Goal: Task Accomplishment & Management: Manage account settings

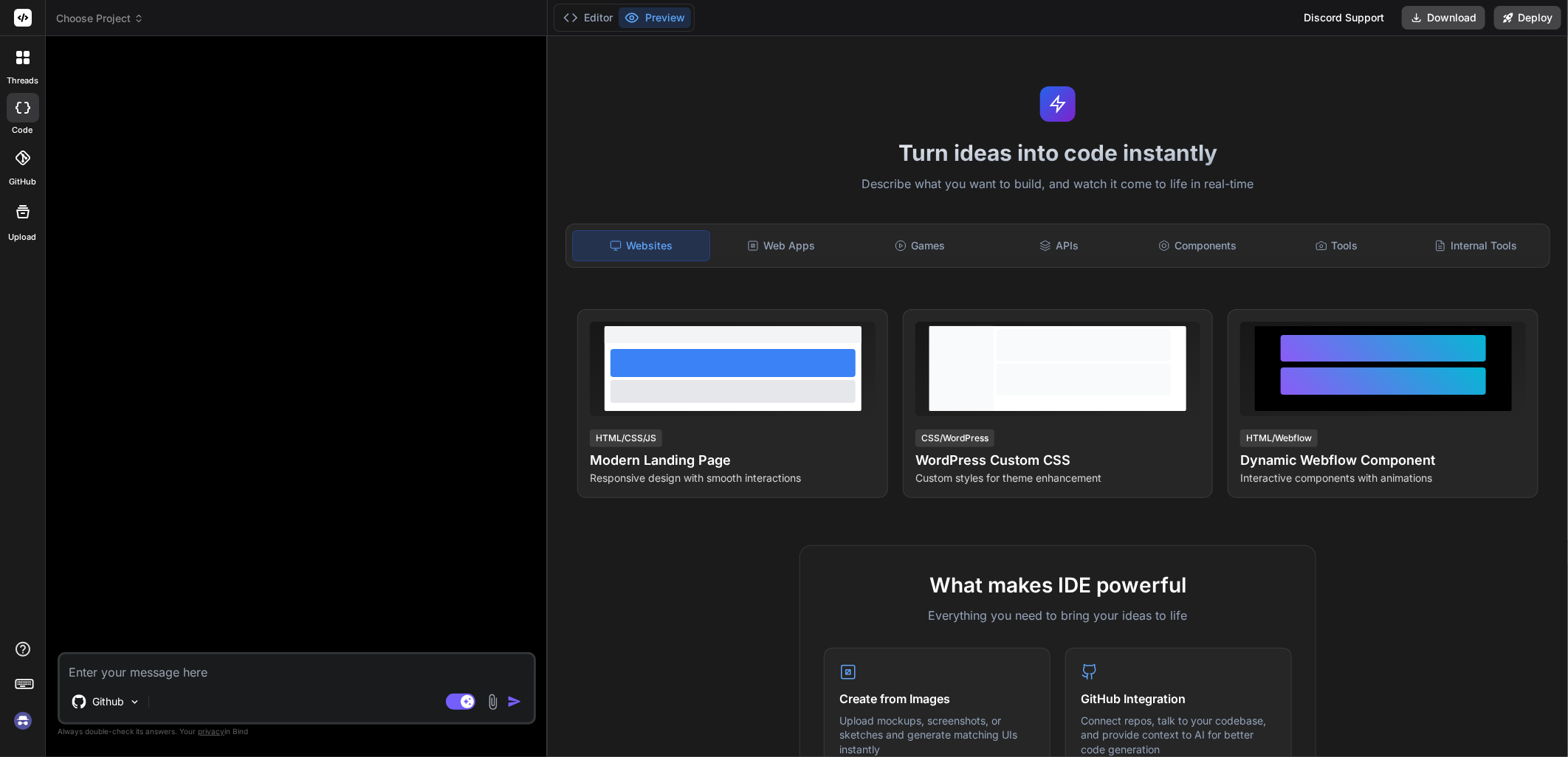
click at [24, 12] on rect at bounding box center [23, 17] width 17 height 17
click at [99, 21] on span "Choose Project" at bounding box center [99, 18] width 88 height 15
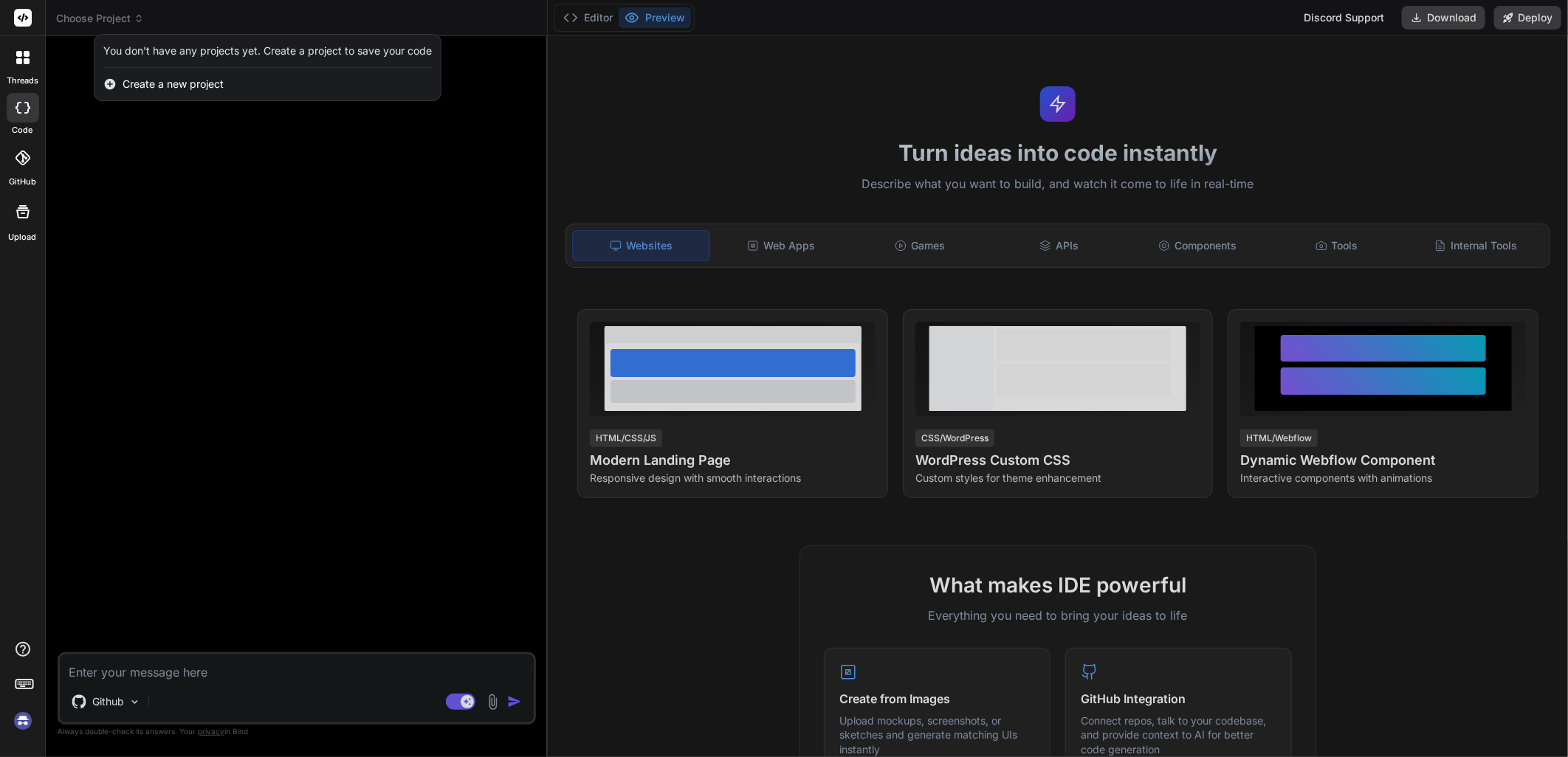
click at [99, 21] on div at bounding box center [784, 378] width 1568 height 757
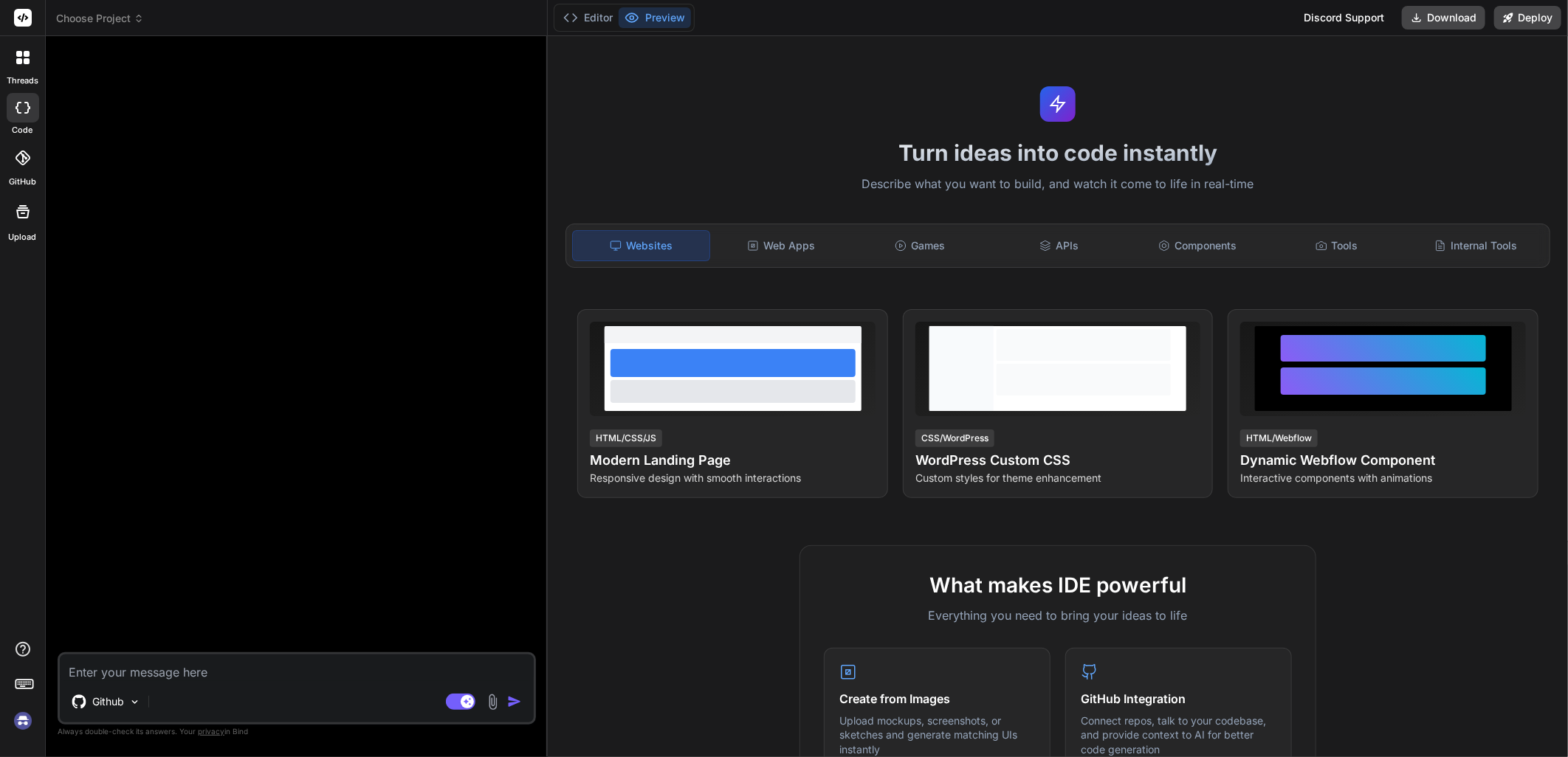
click at [22, 718] on img at bounding box center [23, 720] width 25 height 25
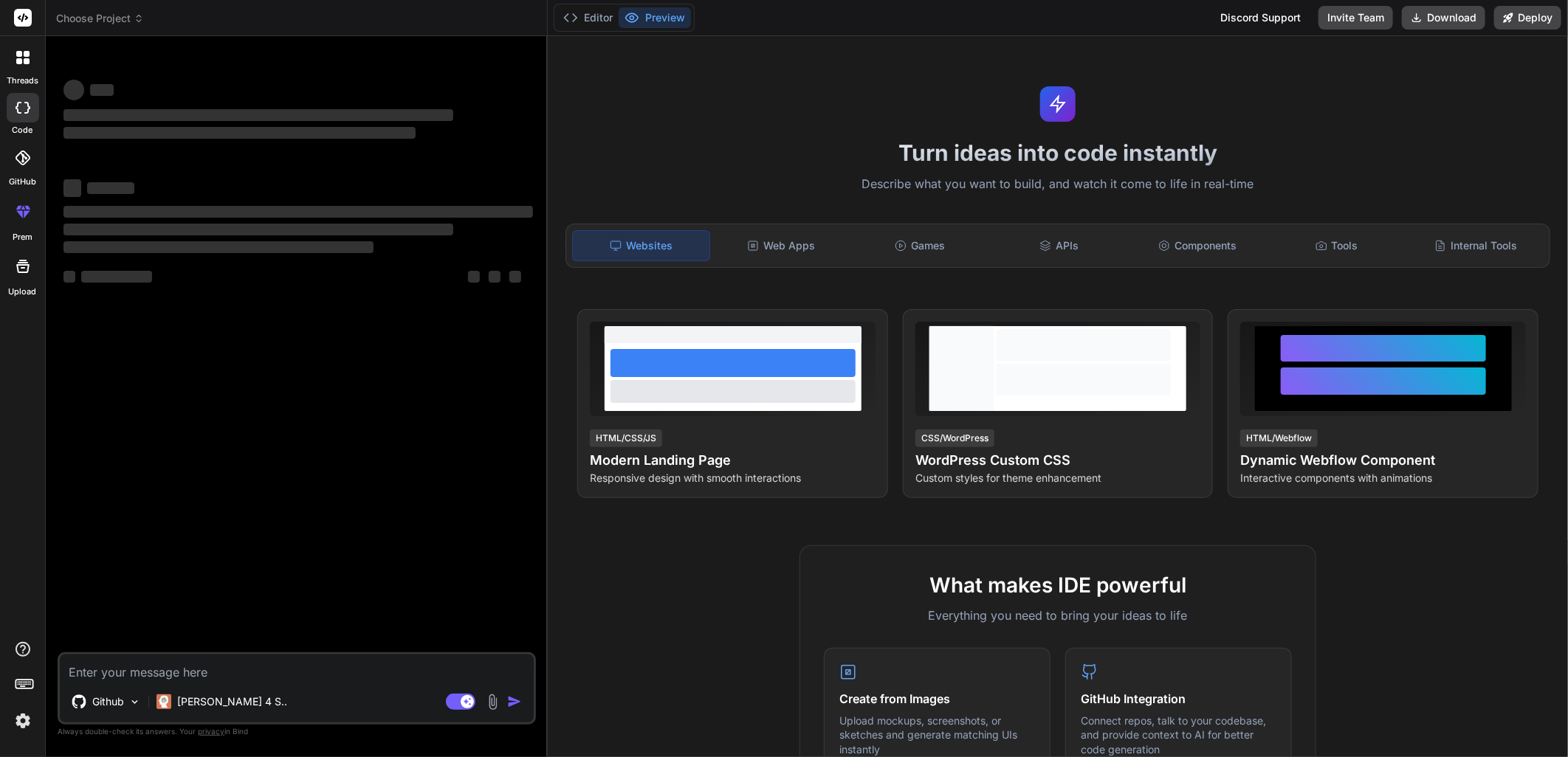
click at [22, 722] on img at bounding box center [23, 720] width 25 height 25
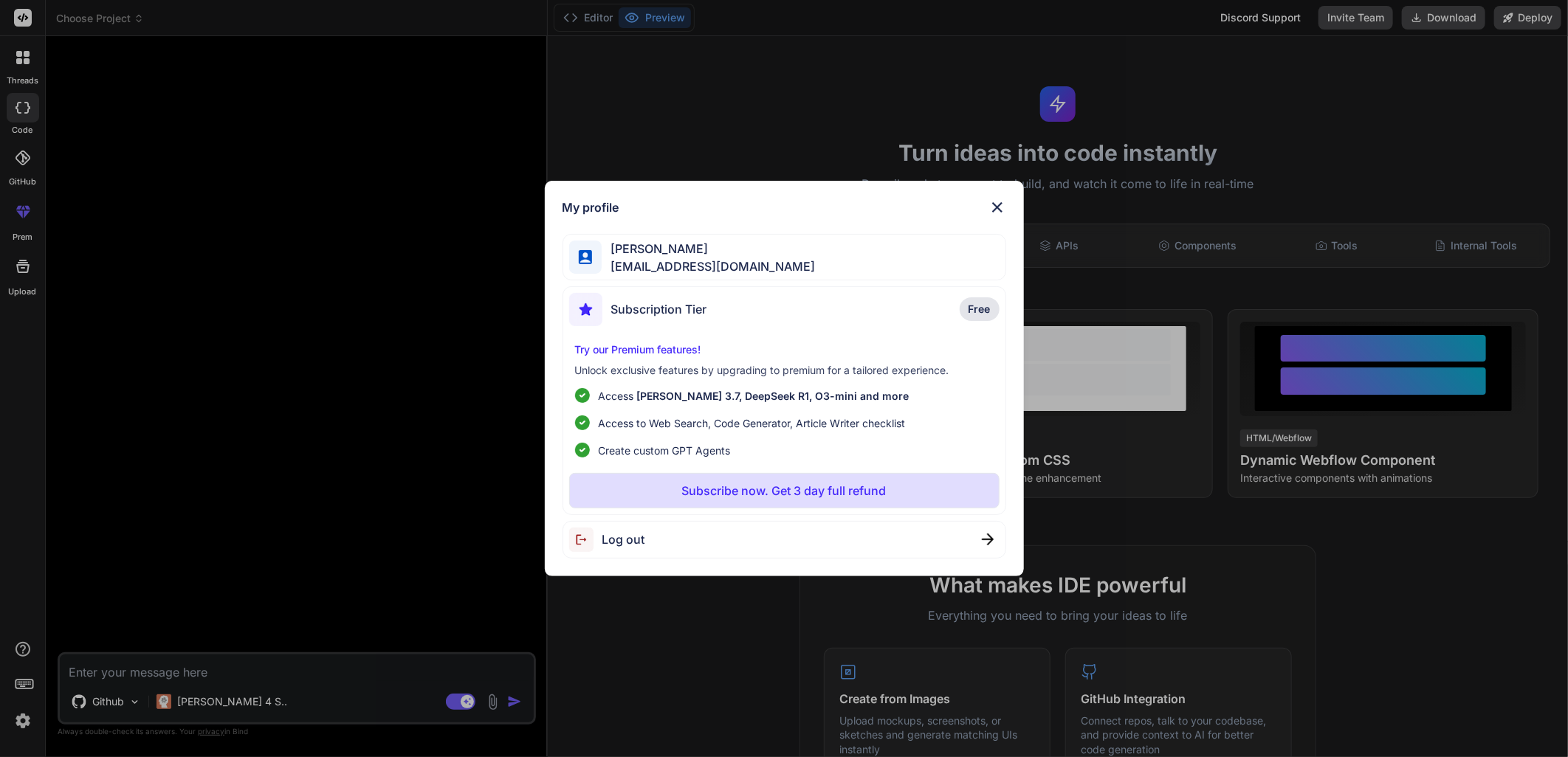
click at [998, 206] on img at bounding box center [997, 207] width 17 height 17
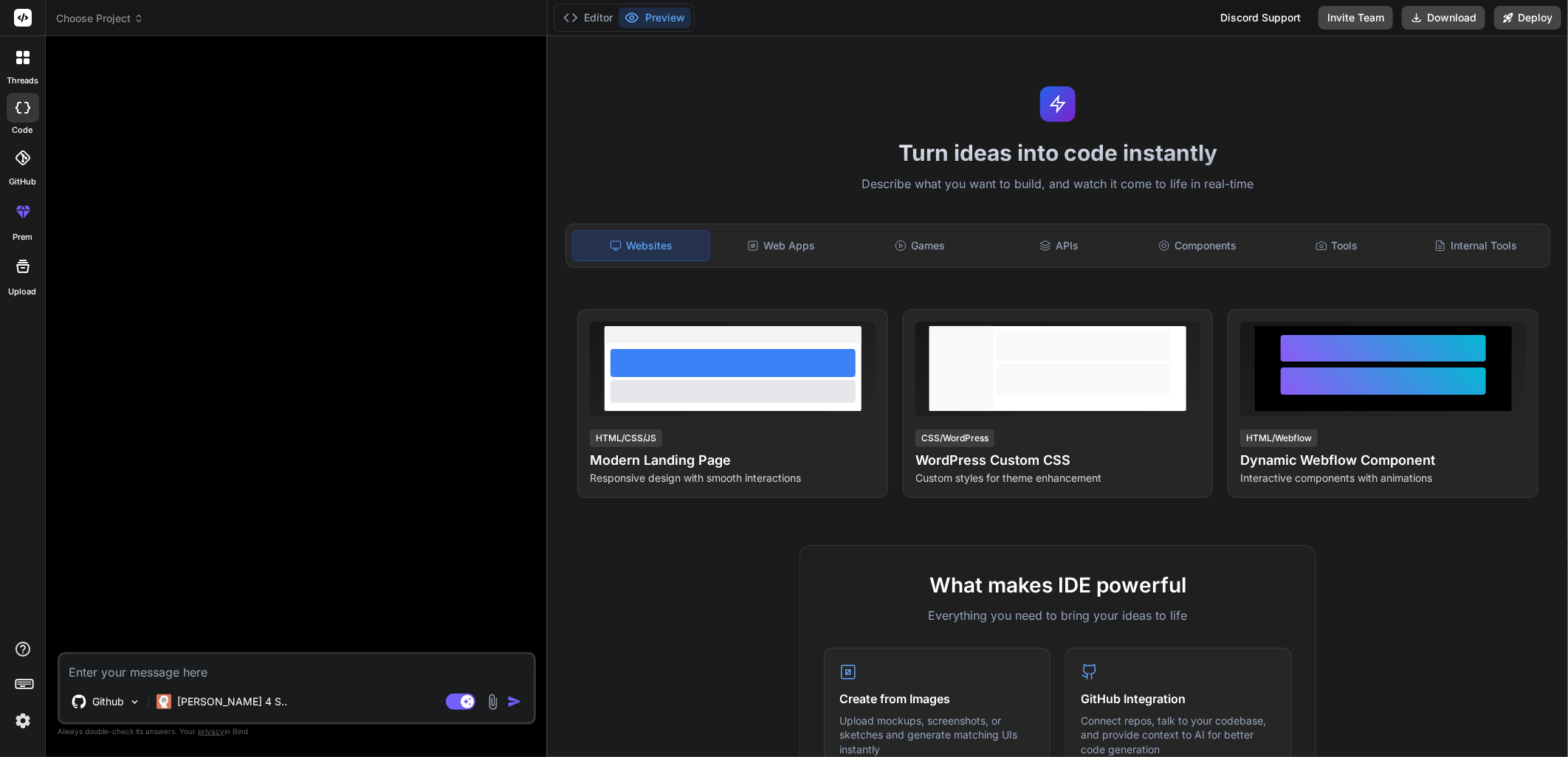
click at [23, 16] on icon at bounding box center [23, 17] width 11 height 9
click at [131, 17] on span "Choose Project" at bounding box center [99, 18] width 88 height 15
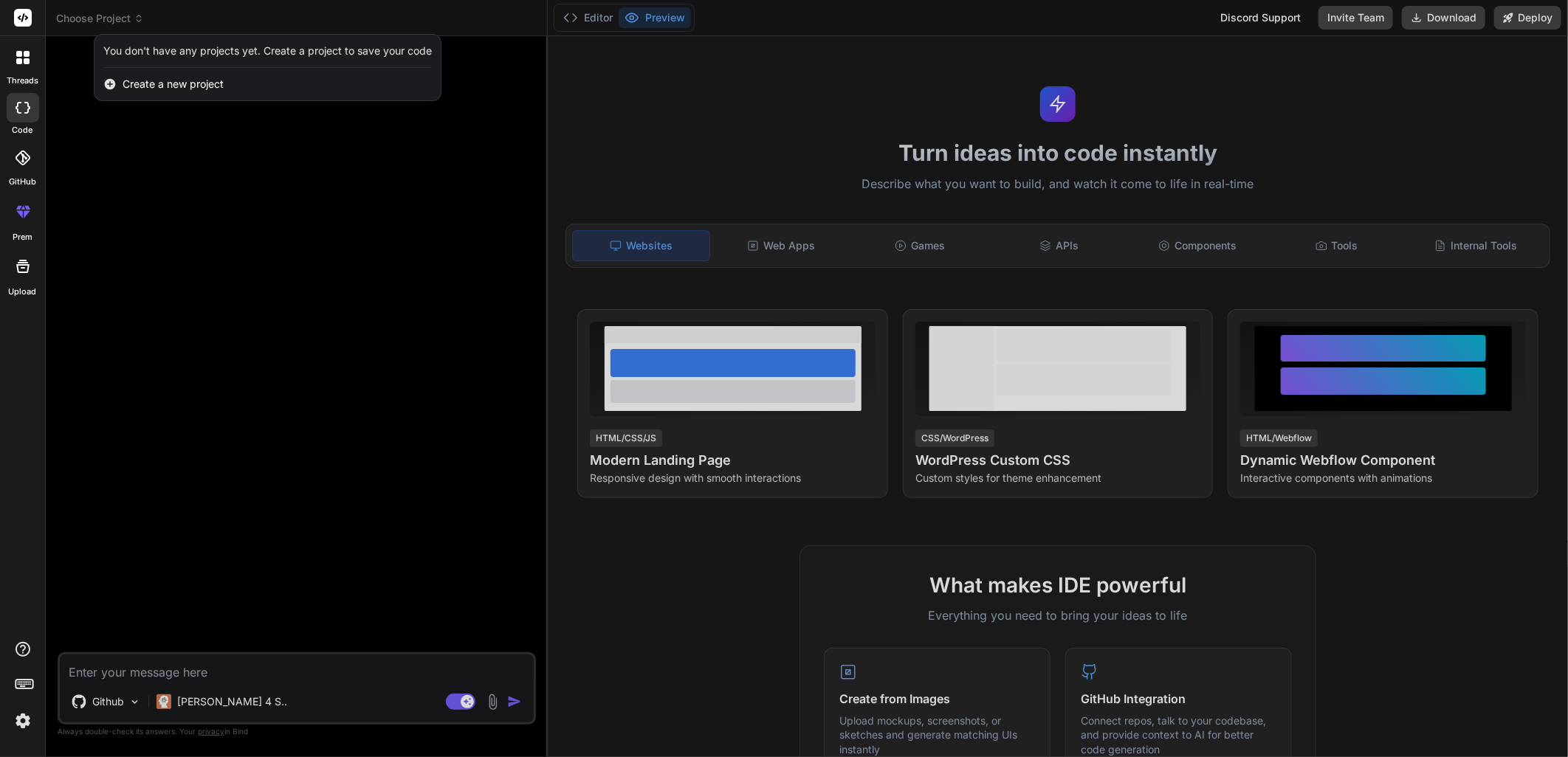
click at [131, 17] on div at bounding box center [784, 378] width 1568 height 757
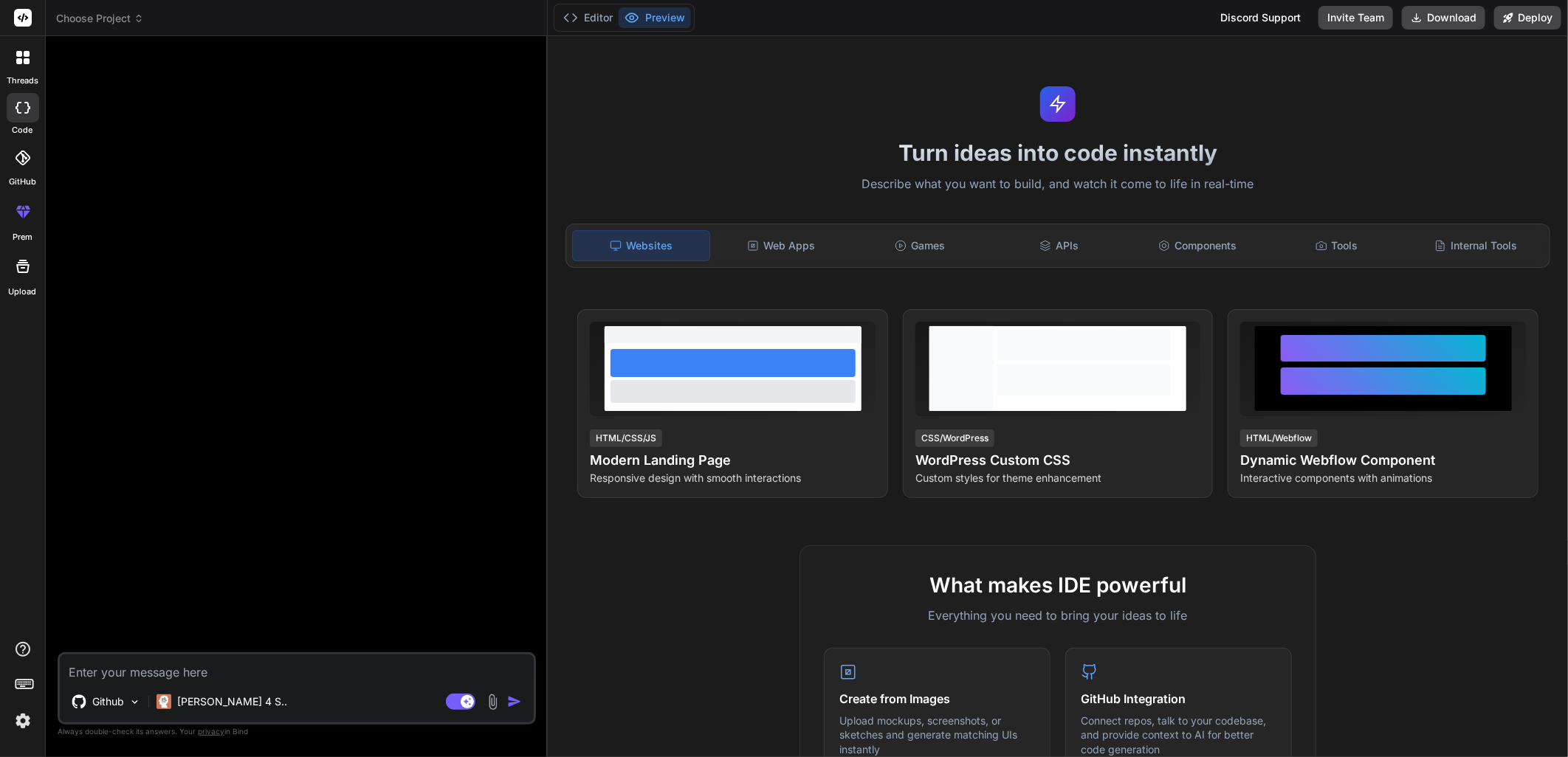
click at [22, 725] on img at bounding box center [23, 720] width 25 height 25
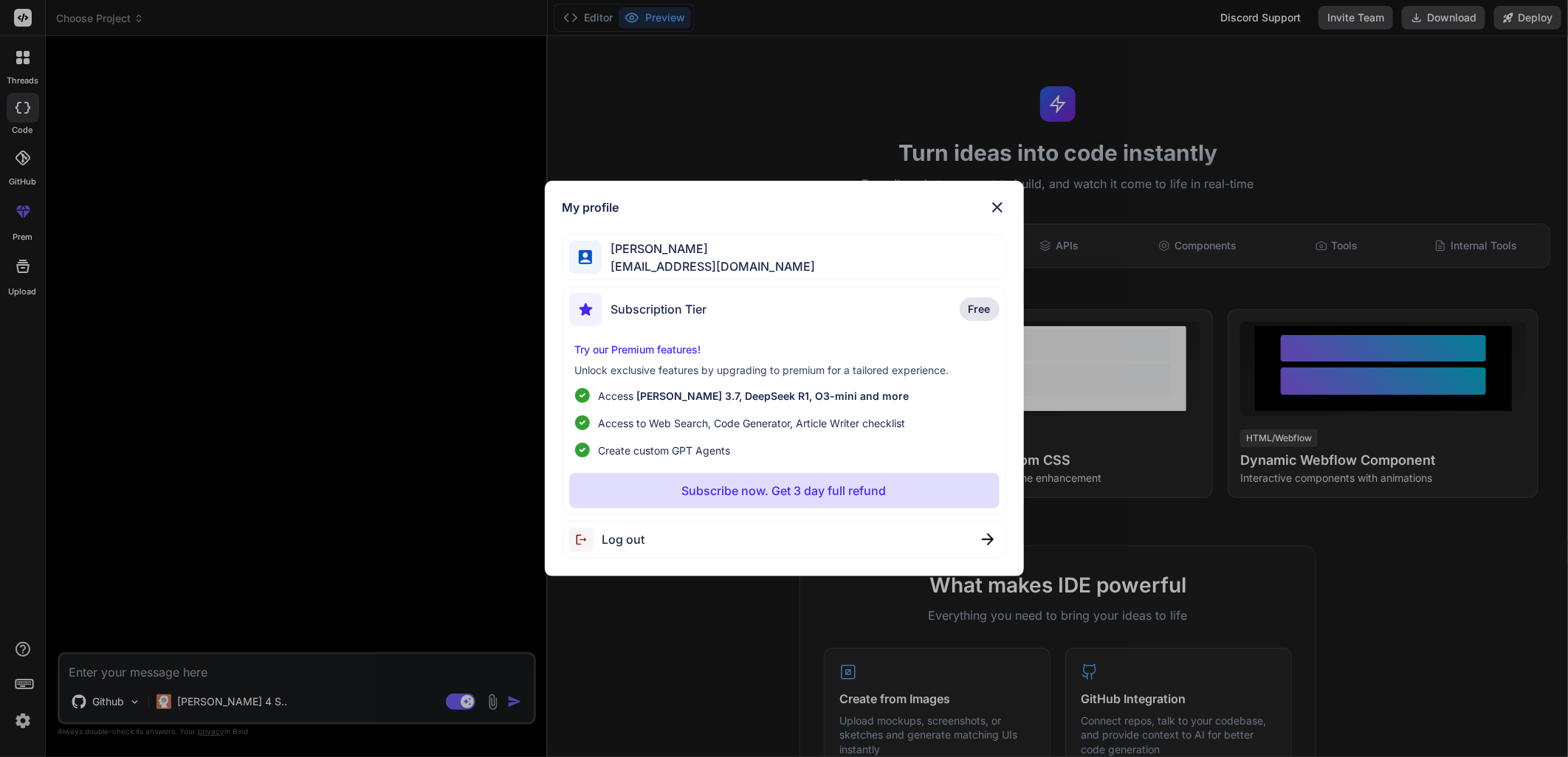
click at [625, 532] on span "Log out" at bounding box center [623, 539] width 43 height 17
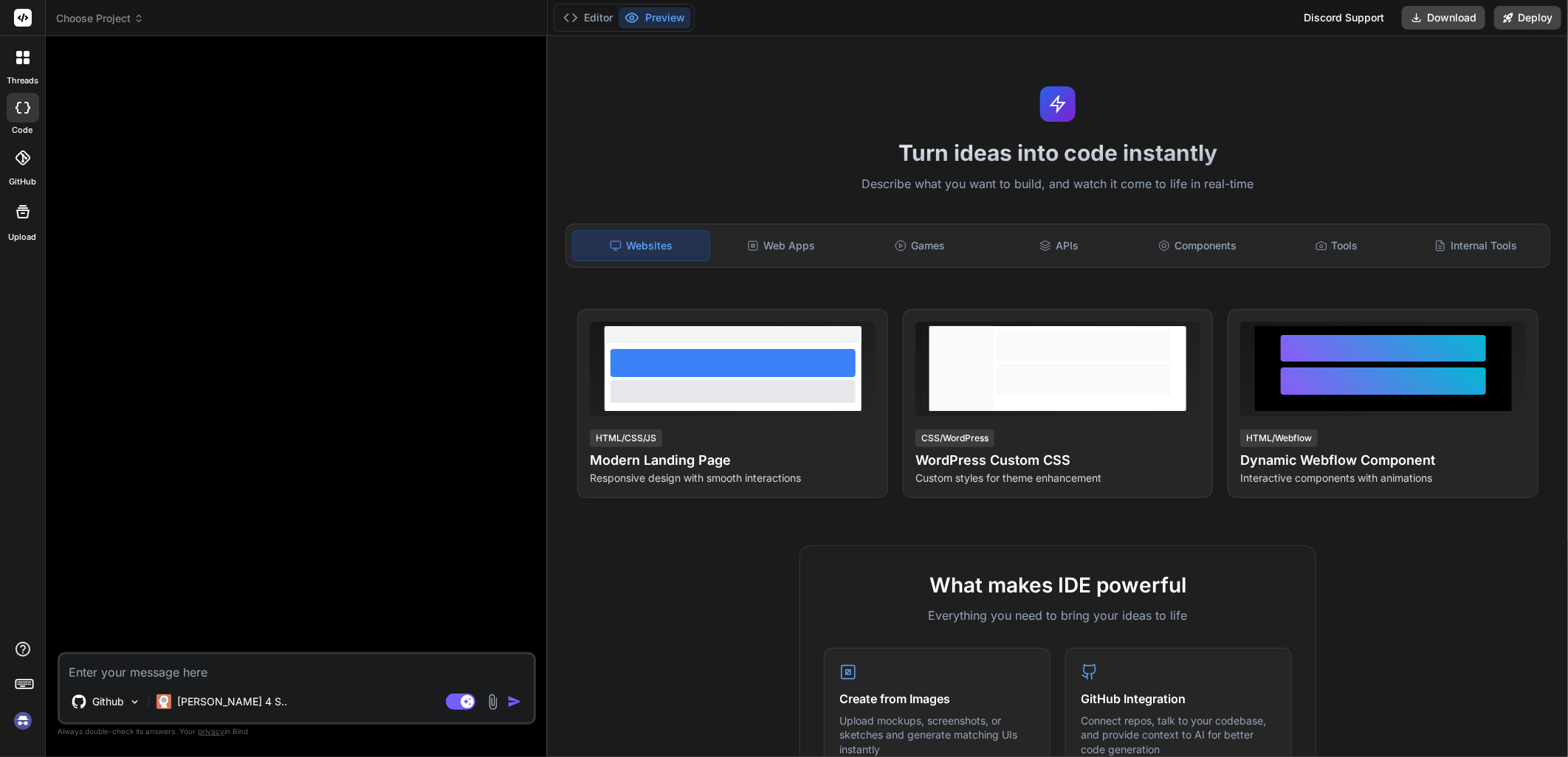
click at [20, 721] on img at bounding box center [23, 720] width 25 height 25
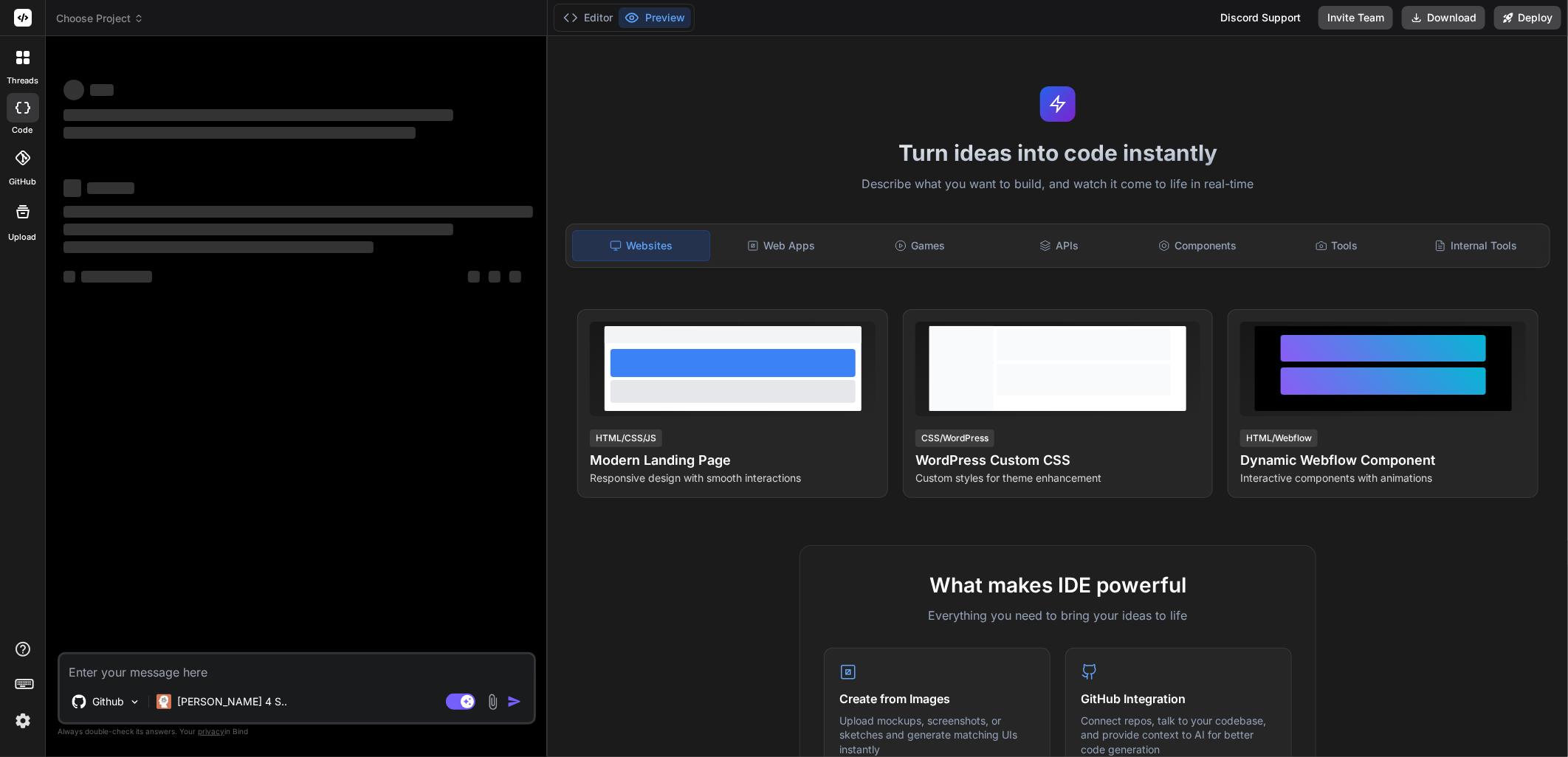
click at [19, 720] on img at bounding box center [23, 720] width 25 height 25
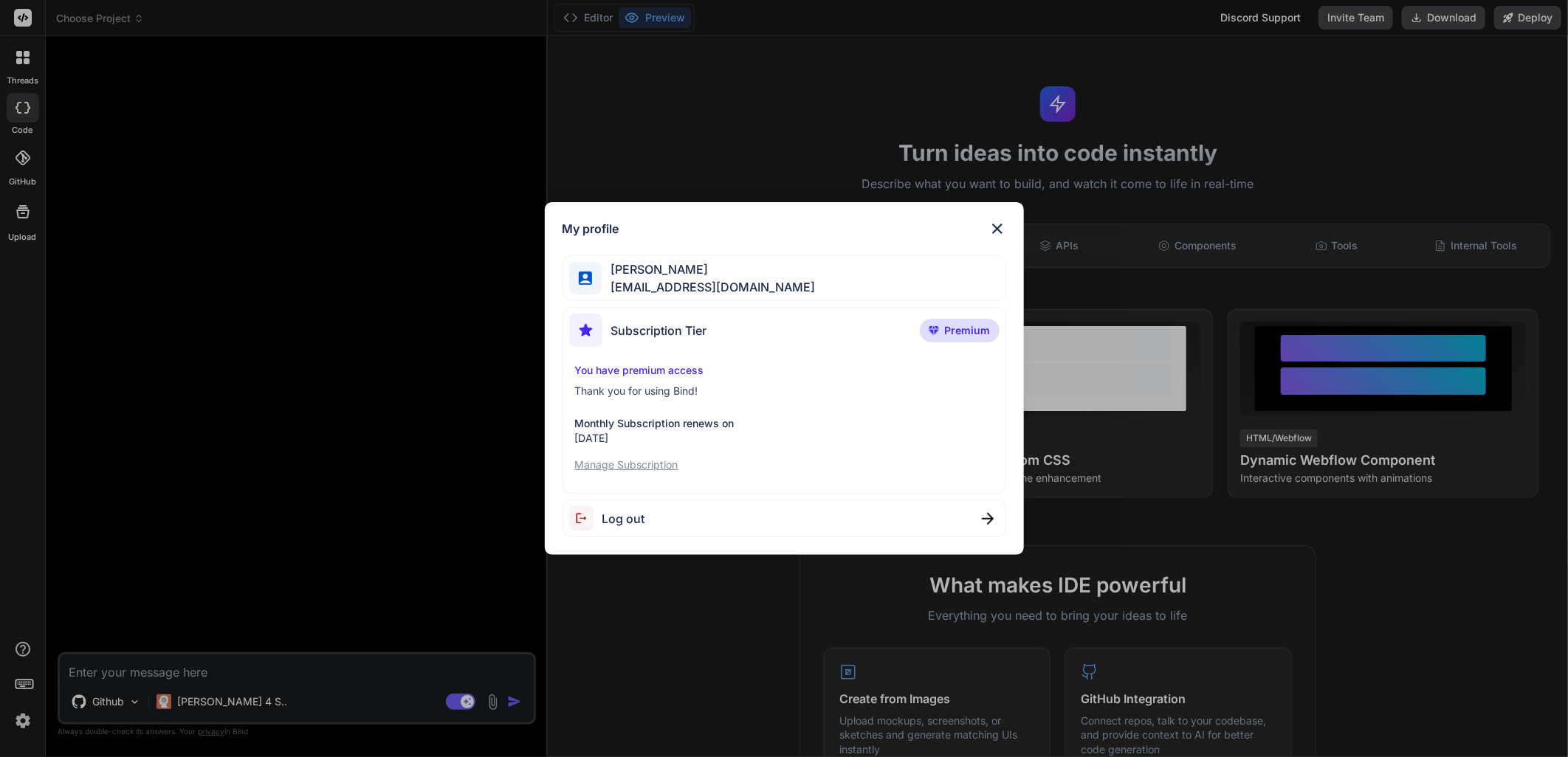
click at [414, 416] on div "My profile Elliott Miller elliotttmiller@hotmail.com Subscription Tier Premium …" at bounding box center [784, 378] width 1568 height 757
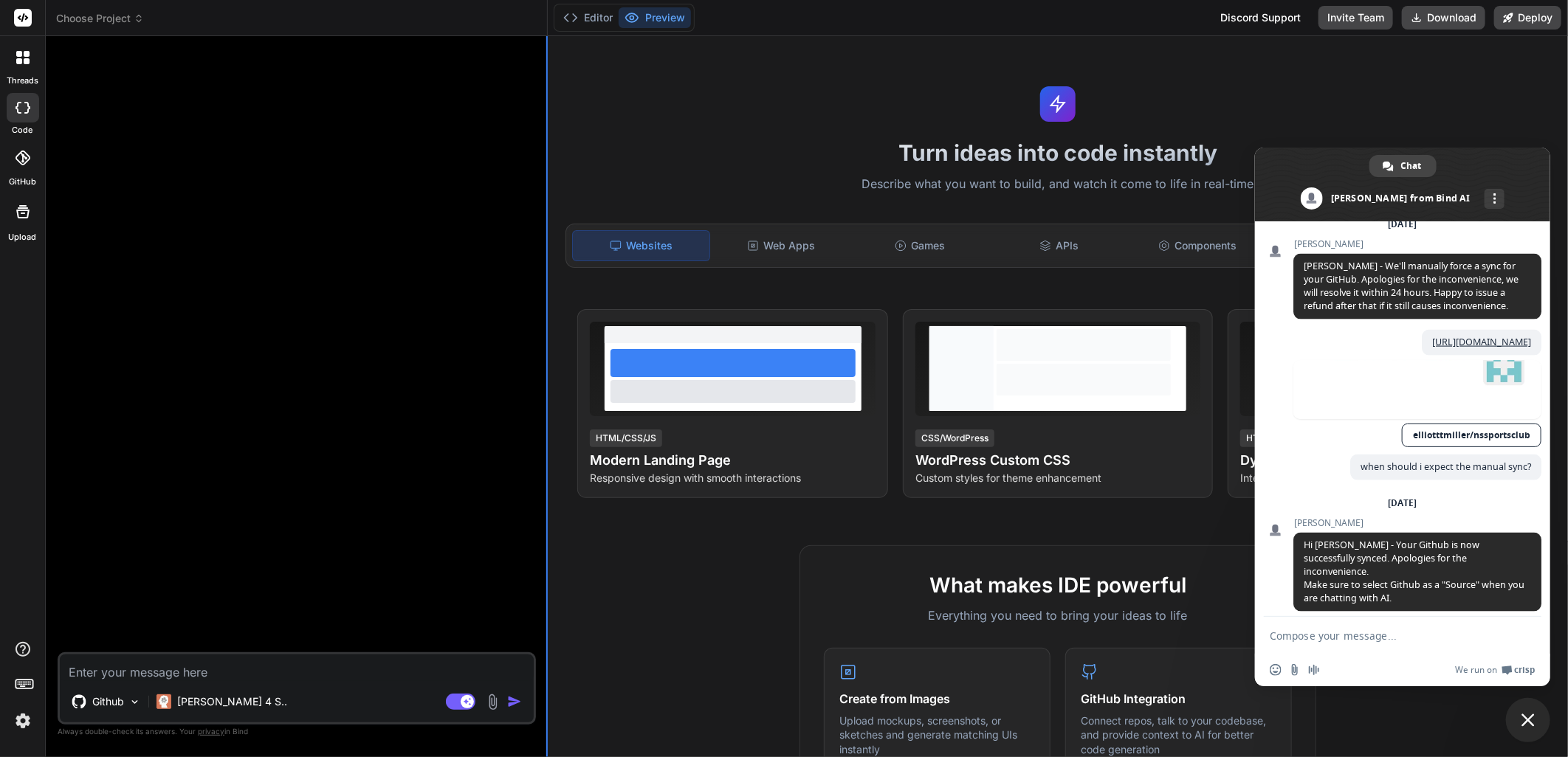
scroll to position [1324, 0]
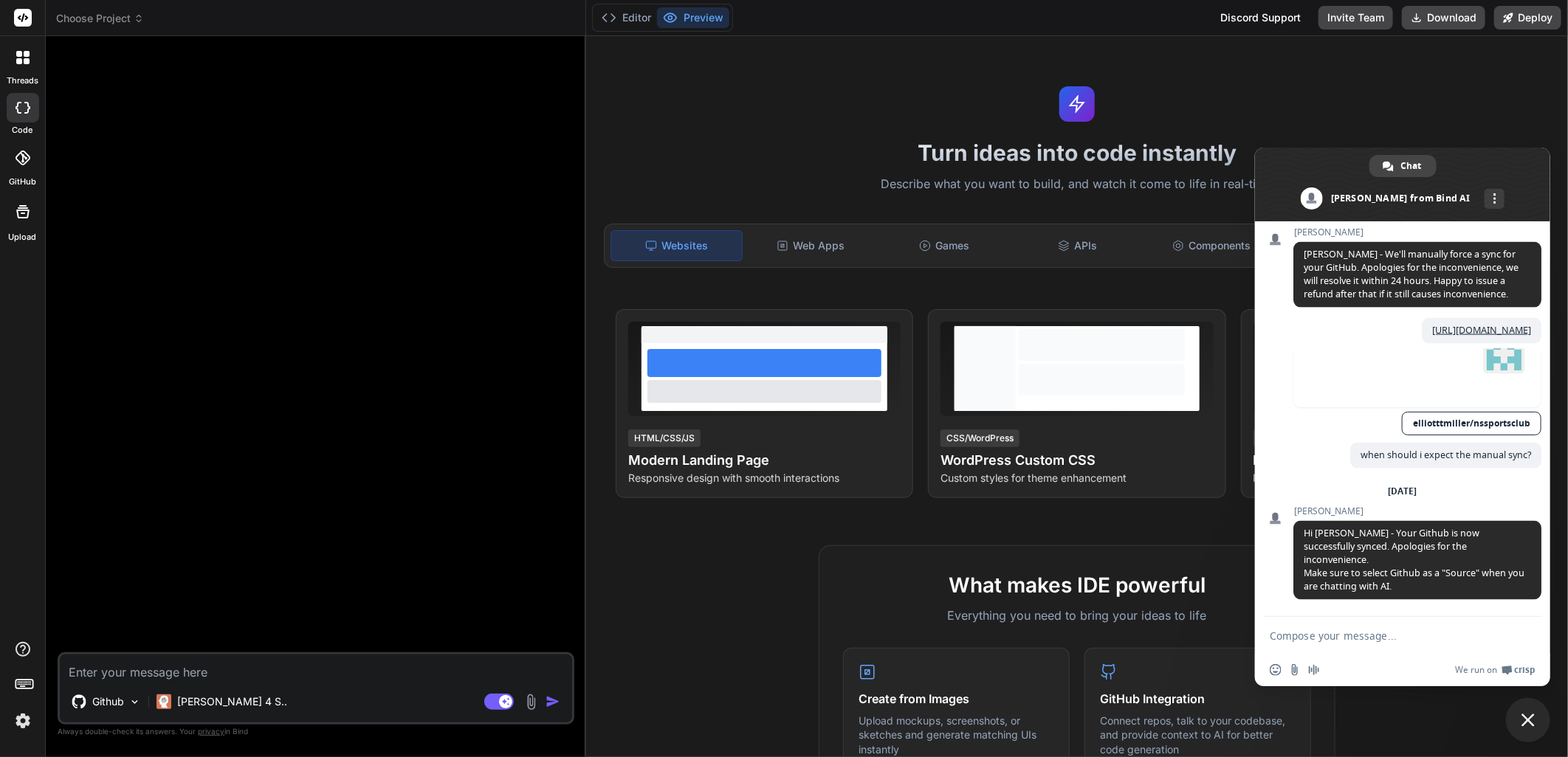
type textarea "x"
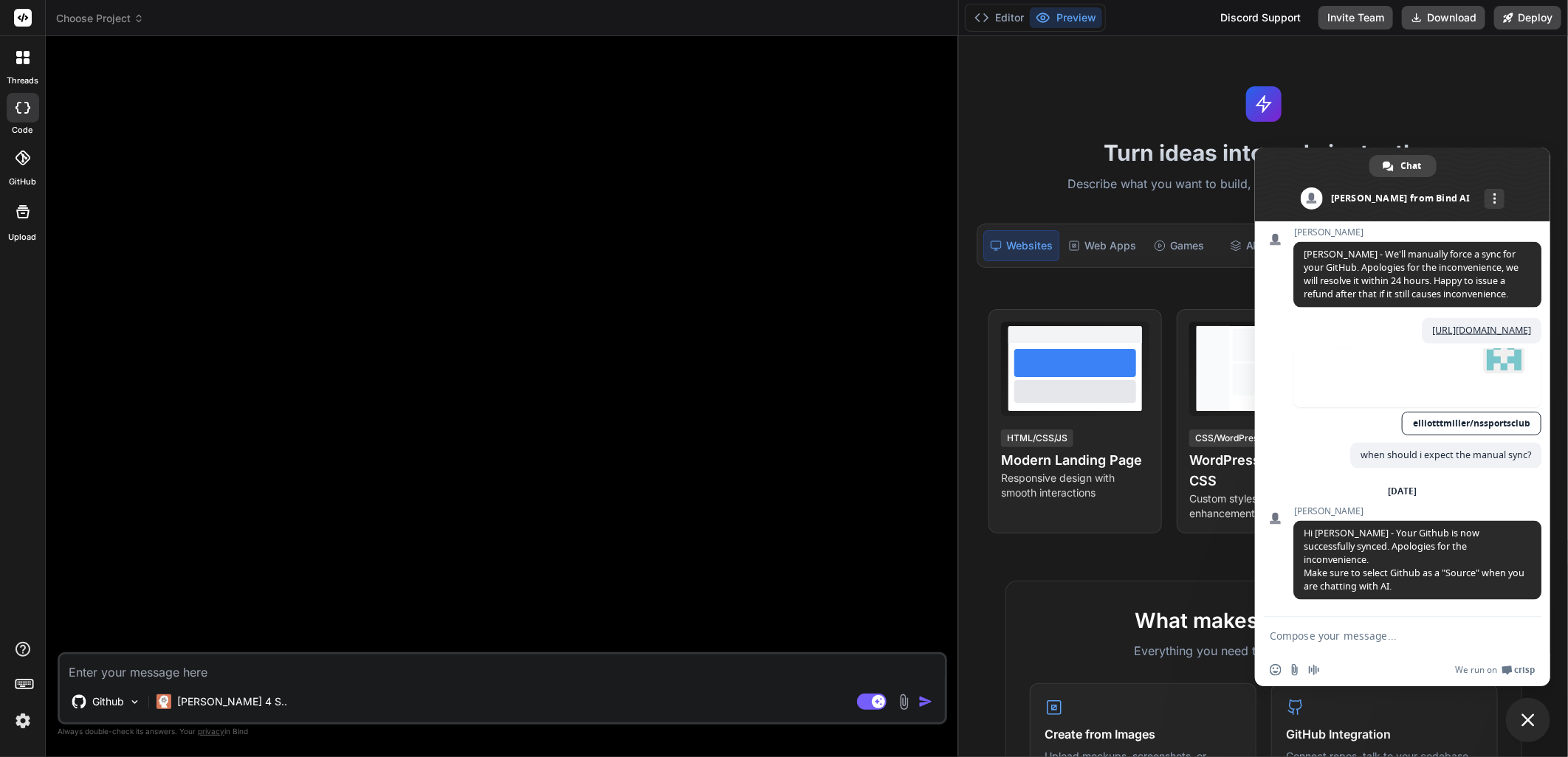
drag, startPoint x: 547, startPoint y: 90, endPoint x: 1333, endPoint y: 180, distance: 791.1
click at [1333, 180] on body "threads code GitHub Upload Choose Project Created with Pixso. Bind AI Web Searc…" at bounding box center [784, 378] width 1568 height 757
click at [25, 170] on div at bounding box center [23, 157] width 32 height 32
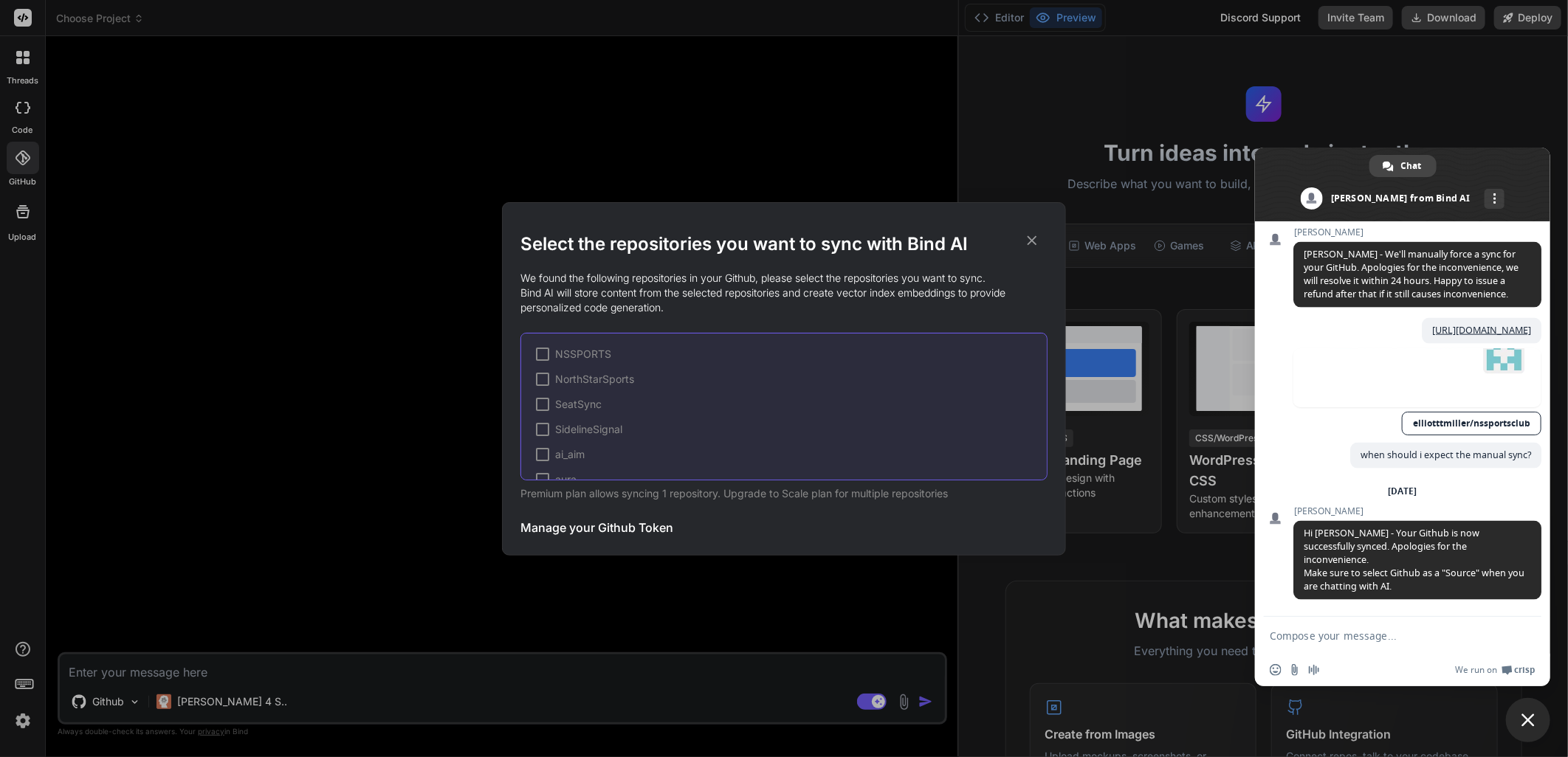
scroll to position [197, 0]
click at [545, 409] on span "✔" at bounding box center [542, 408] width 9 height 15
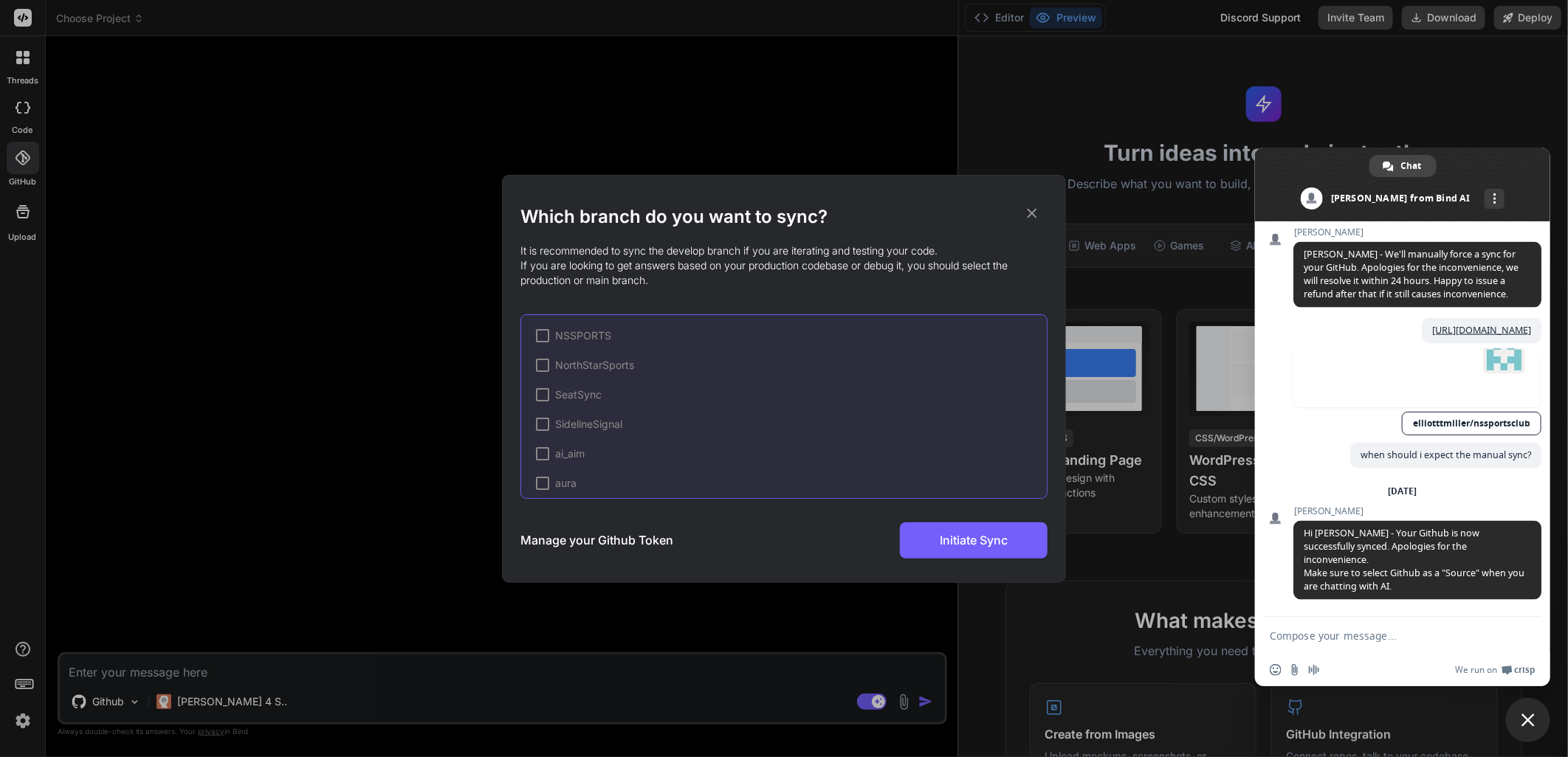
scroll to position [285, 0]
click at [562, 411] on span "✔" at bounding box center [563, 413] width 9 height 15
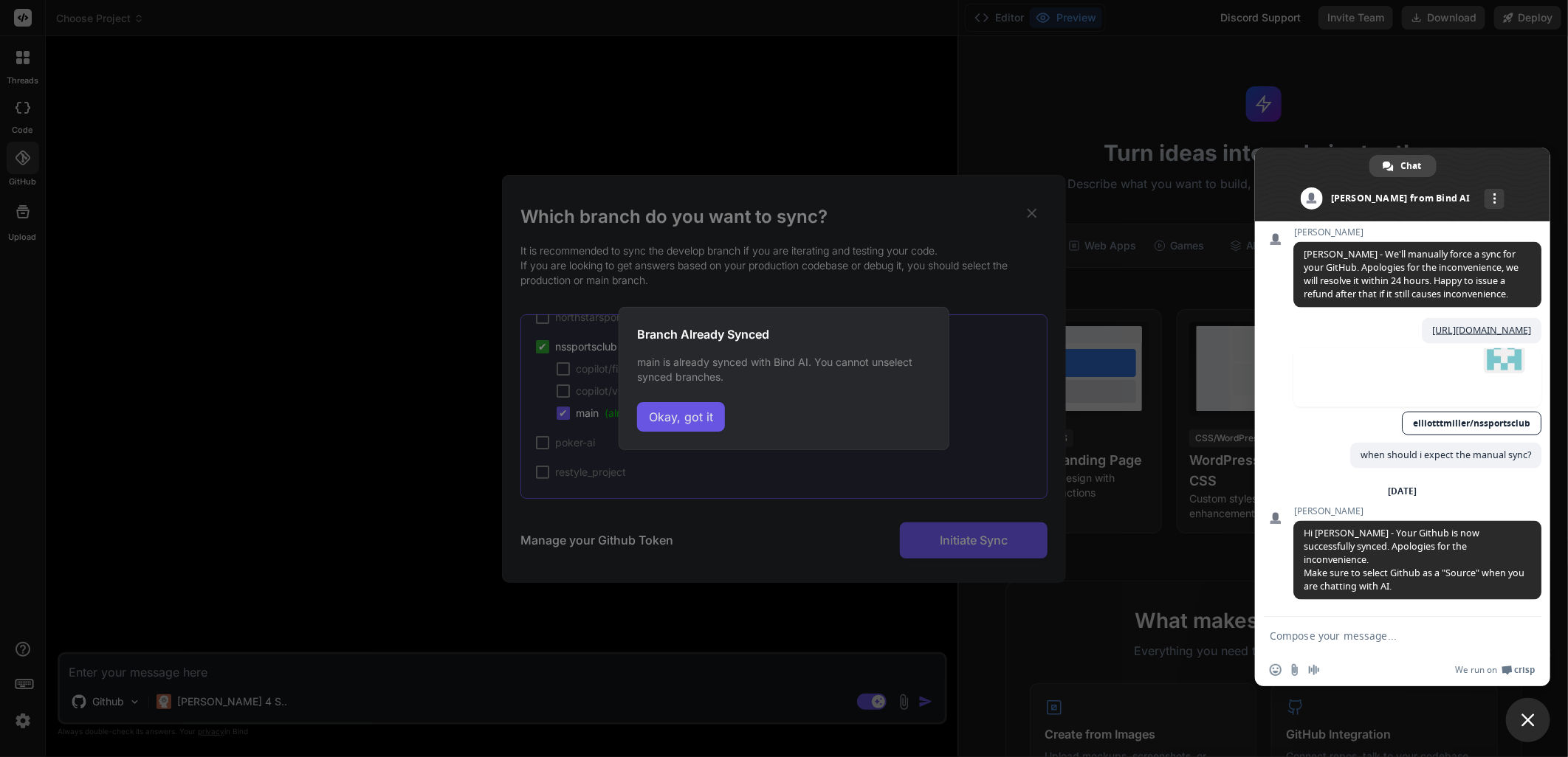
click at [673, 418] on button "Okay, got it" at bounding box center [680, 417] width 88 height 30
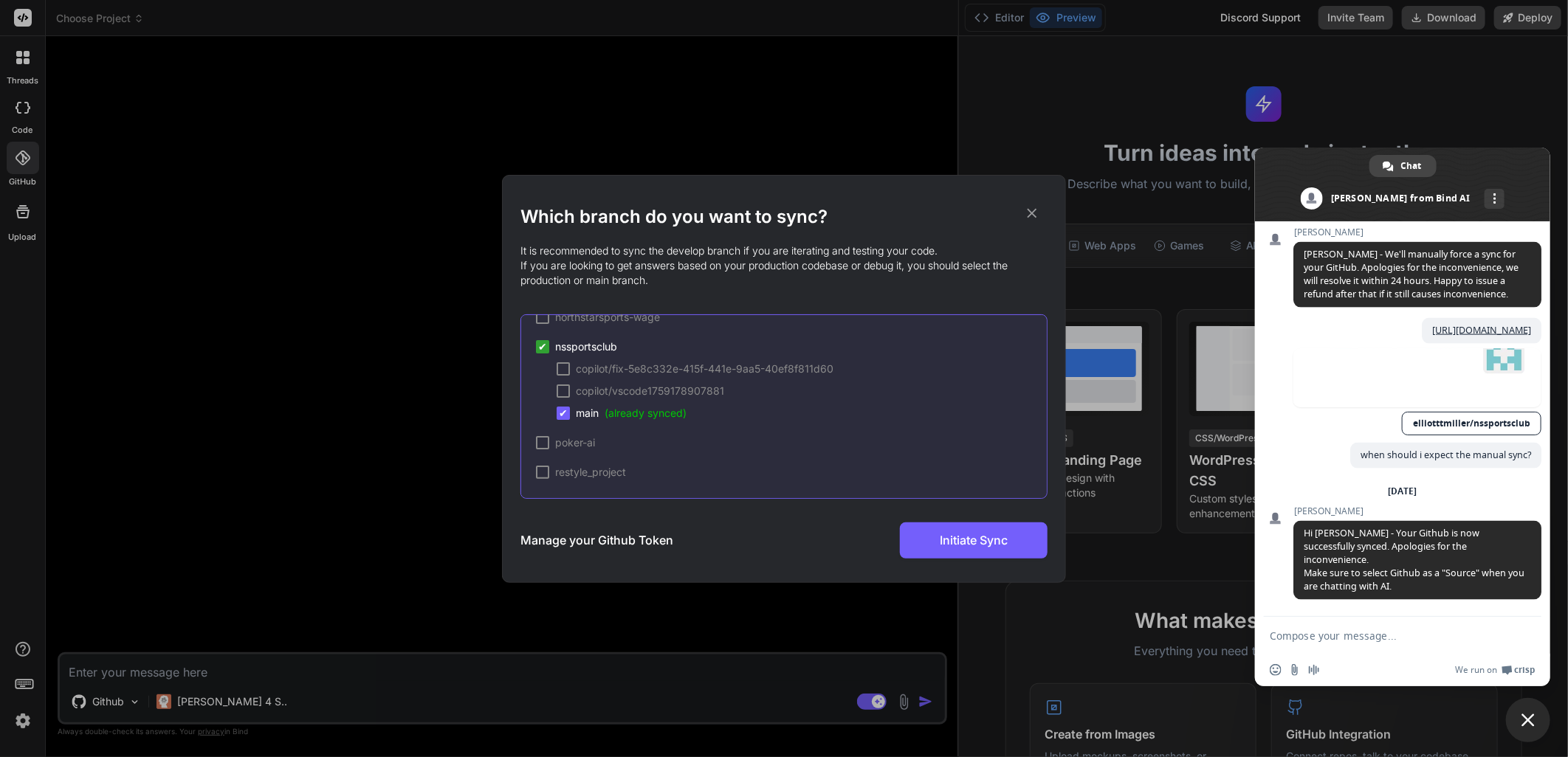
click at [545, 348] on span "✔" at bounding box center [542, 346] width 9 height 15
click at [581, 533] on h3 "Manage your Github Token" at bounding box center [597, 540] width 153 height 17
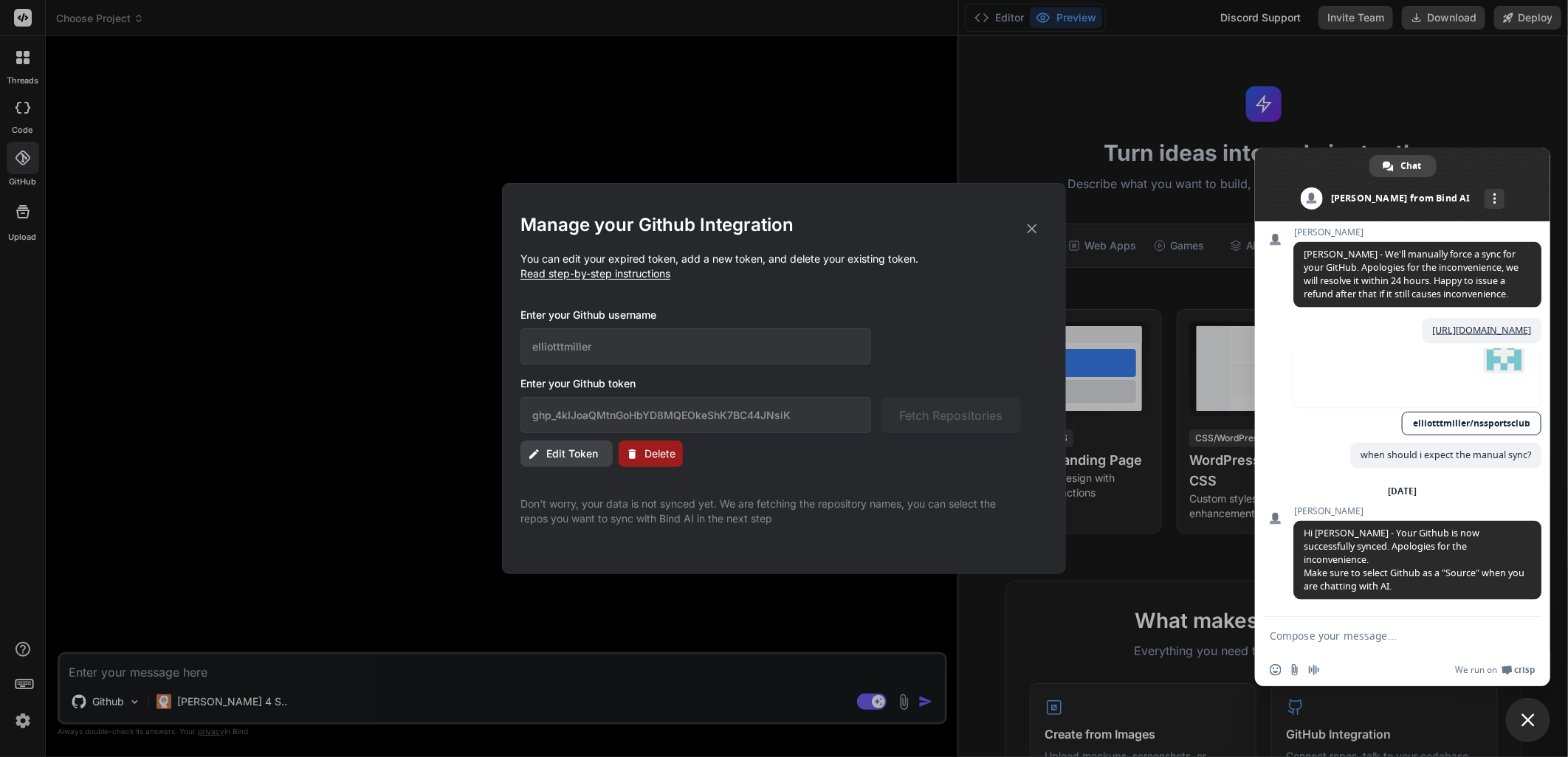
click at [669, 458] on span "Delete" at bounding box center [660, 453] width 31 height 15
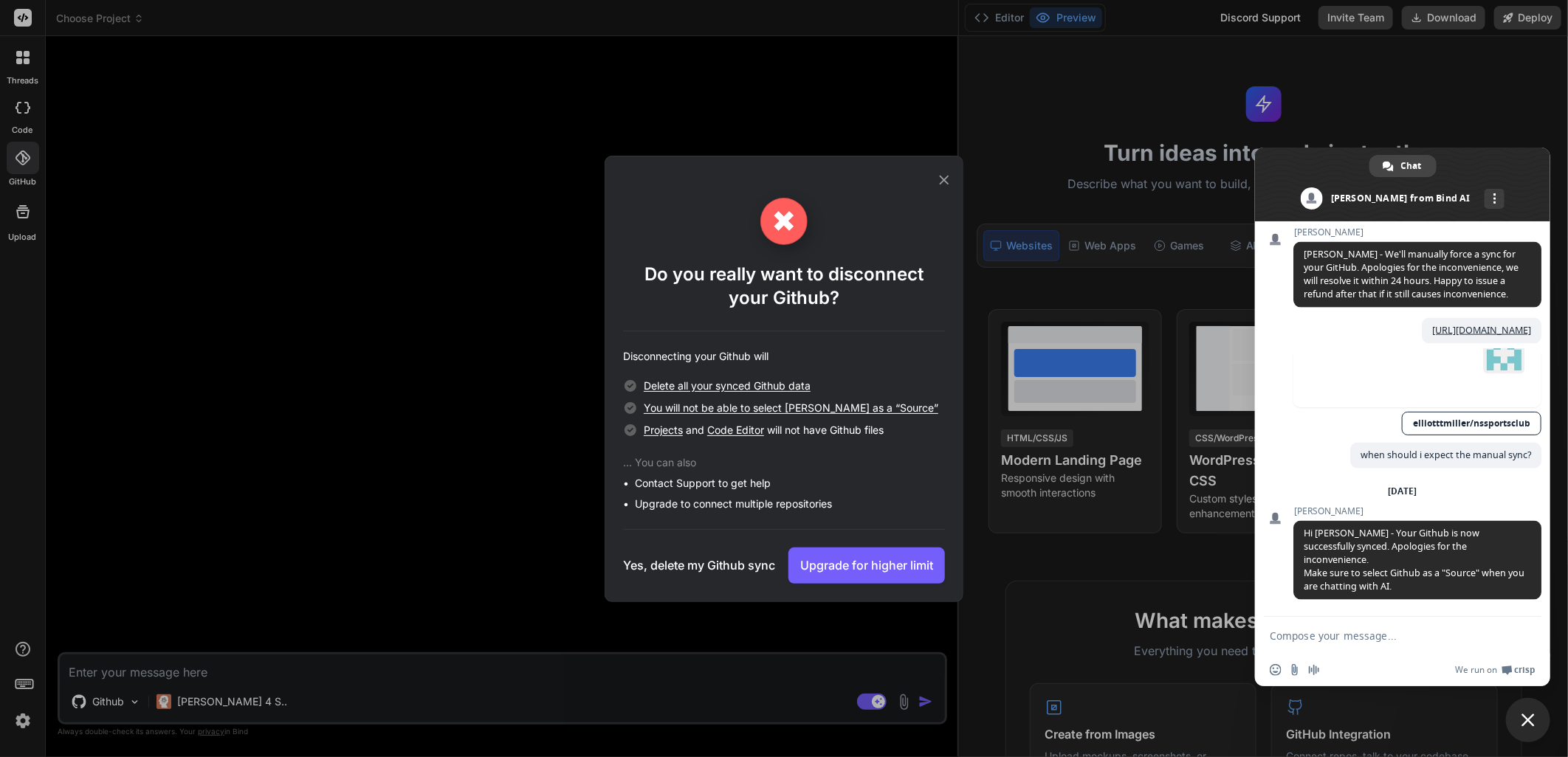
click at [734, 561] on h3 "Yes, delete my Github sync" at bounding box center [699, 566] width 152 height 17
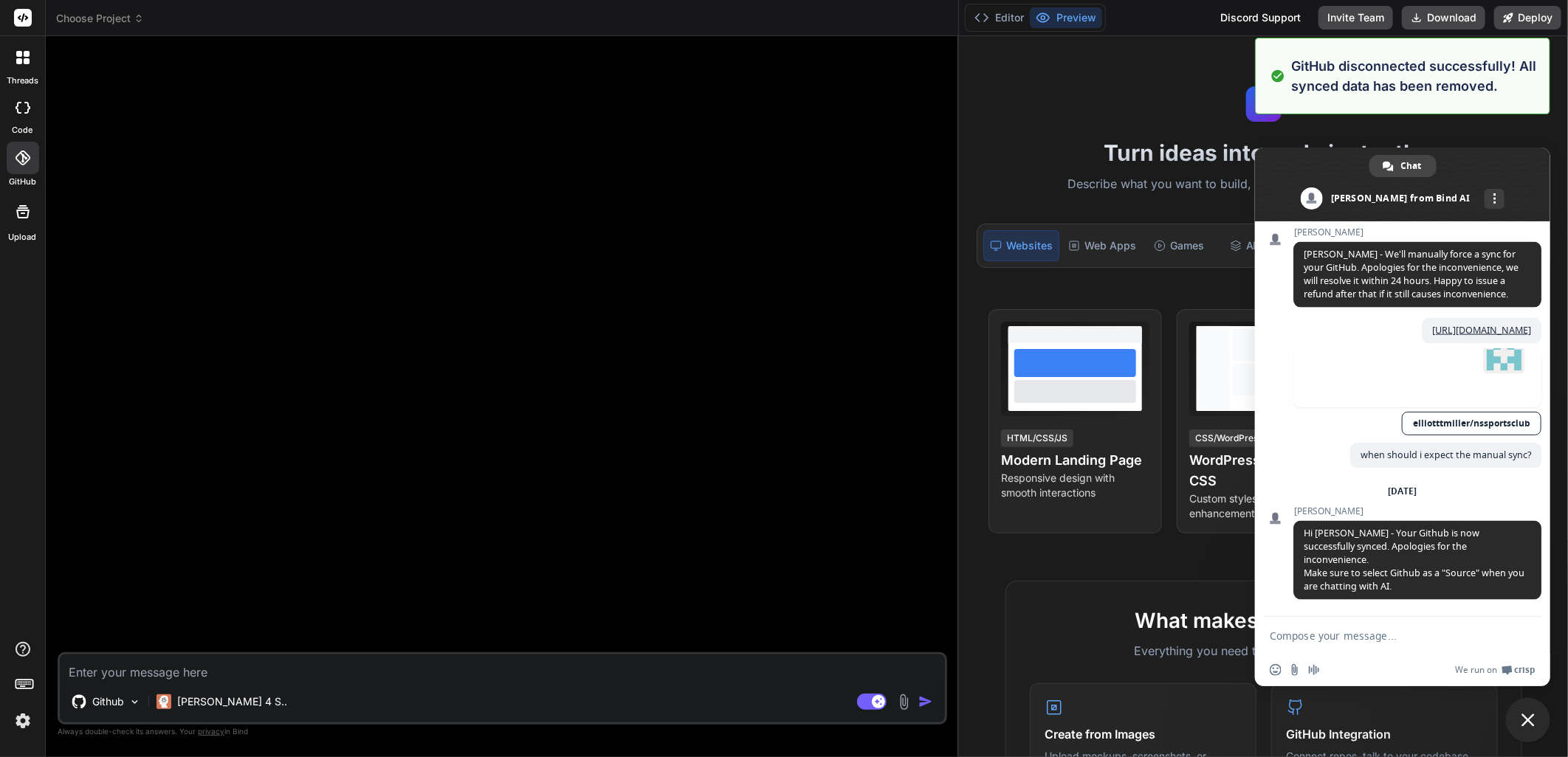
click at [18, 163] on icon at bounding box center [23, 157] width 15 height 15
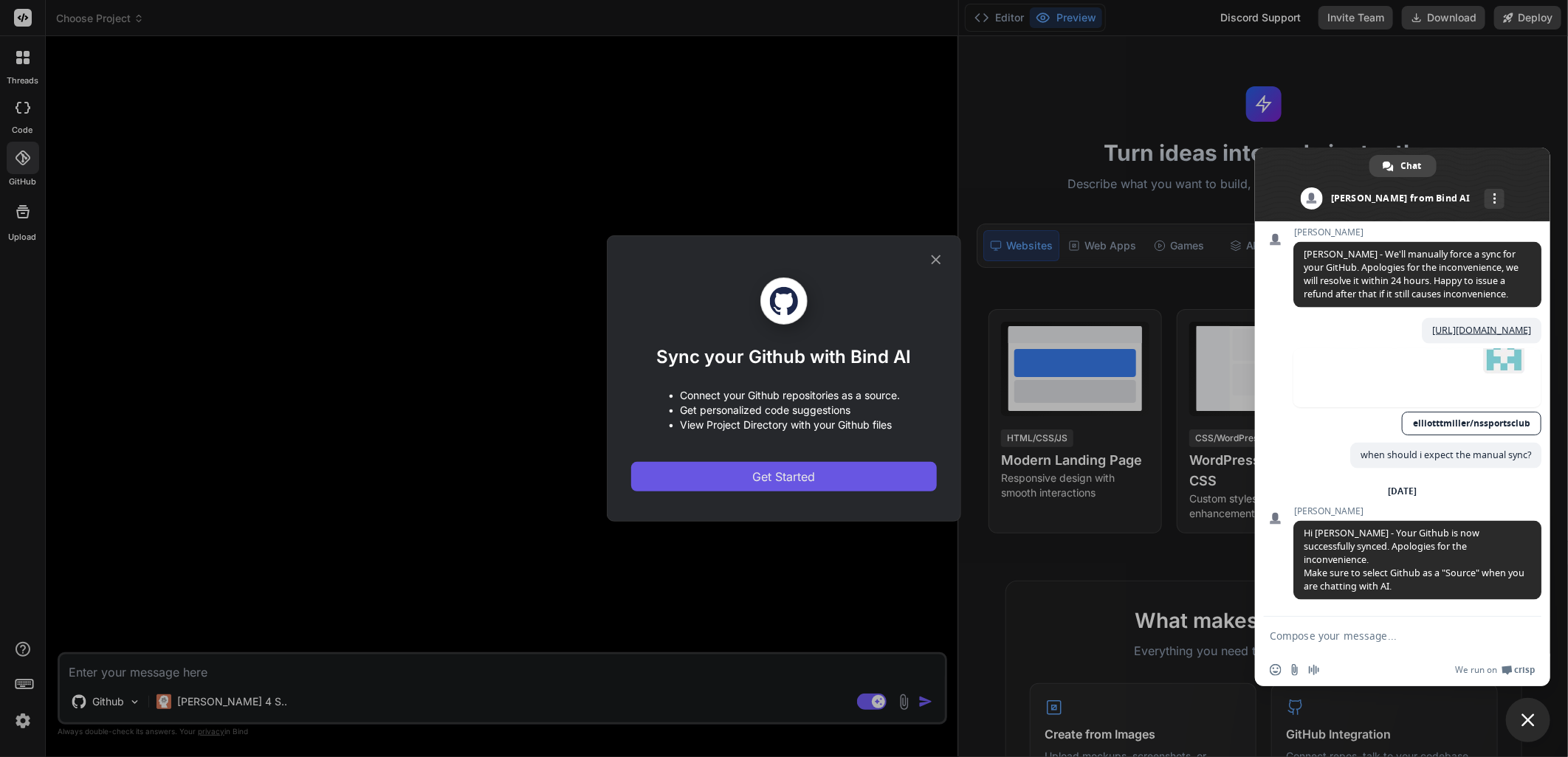
click at [754, 484] on span "Get Started" at bounding box center [784, 477] width 63 height 17
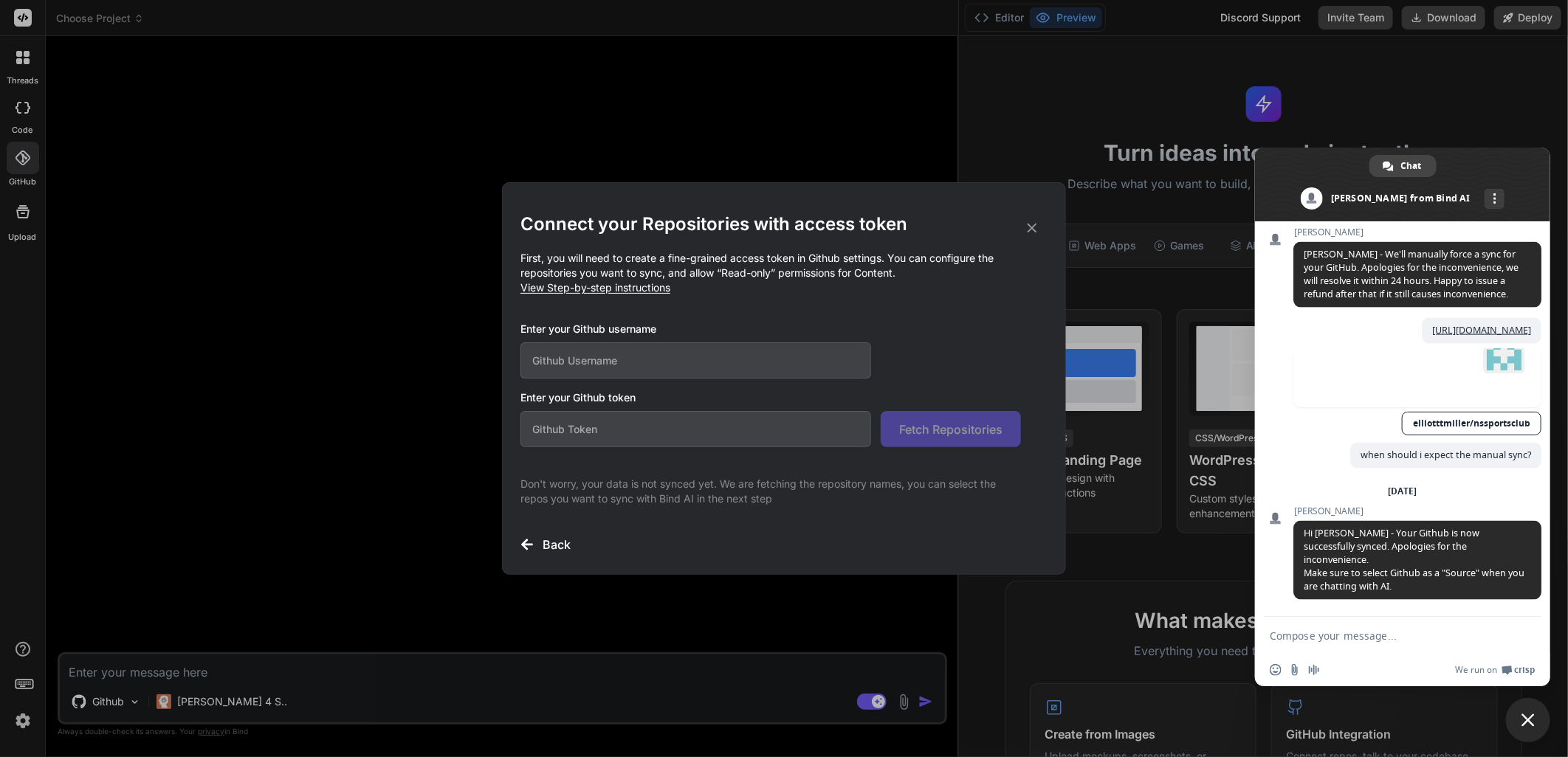
click at [584, 345] on input "text" at bounding box center [695, 361] width 351 height 37
type input "e"
click at [1301, 633] on textarea "Compose your message..." at bounding box center [1386, 636] width 233 height 13
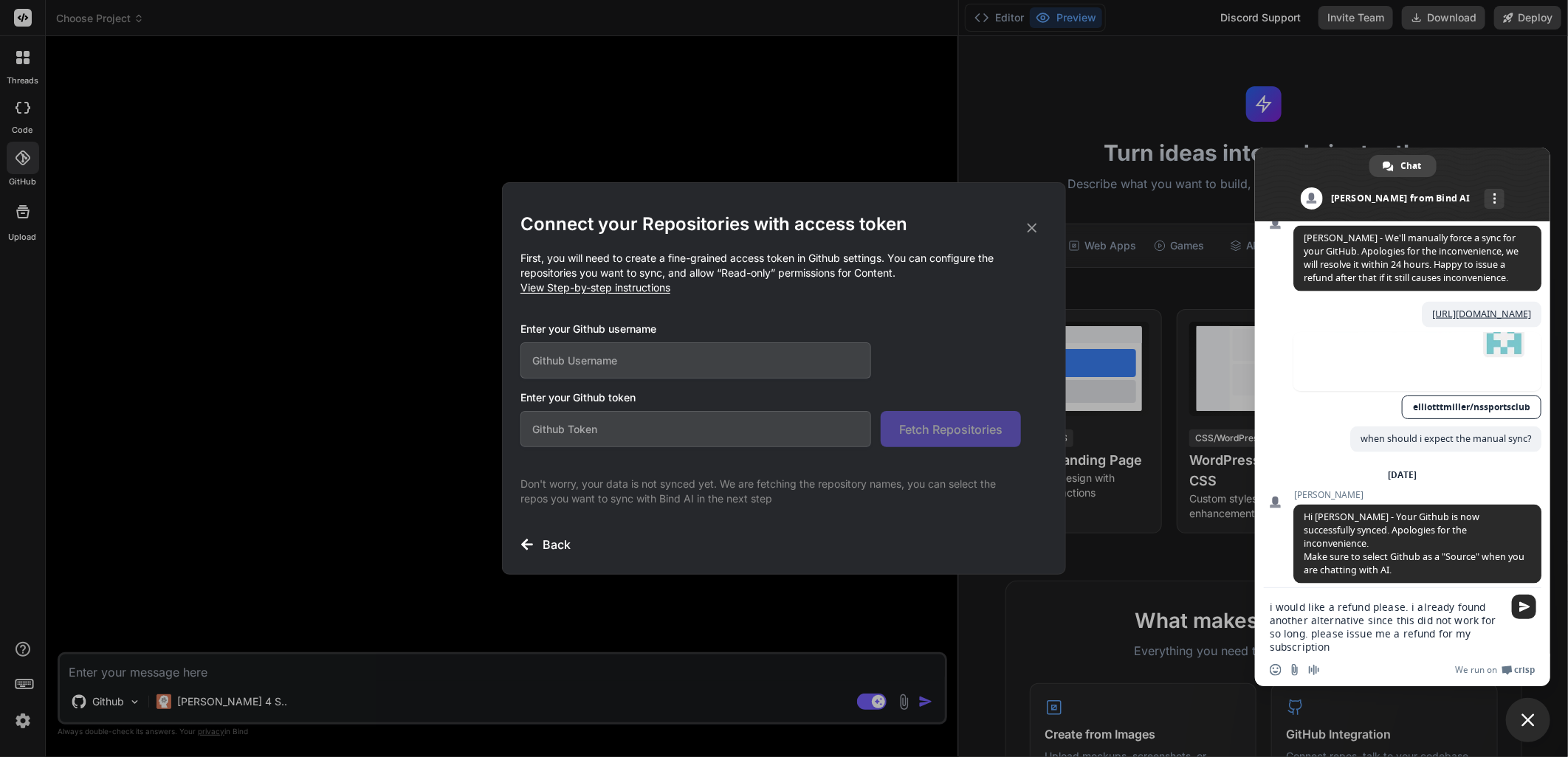
type textarea "i would like a refund please. i already found another alternative since this di…"
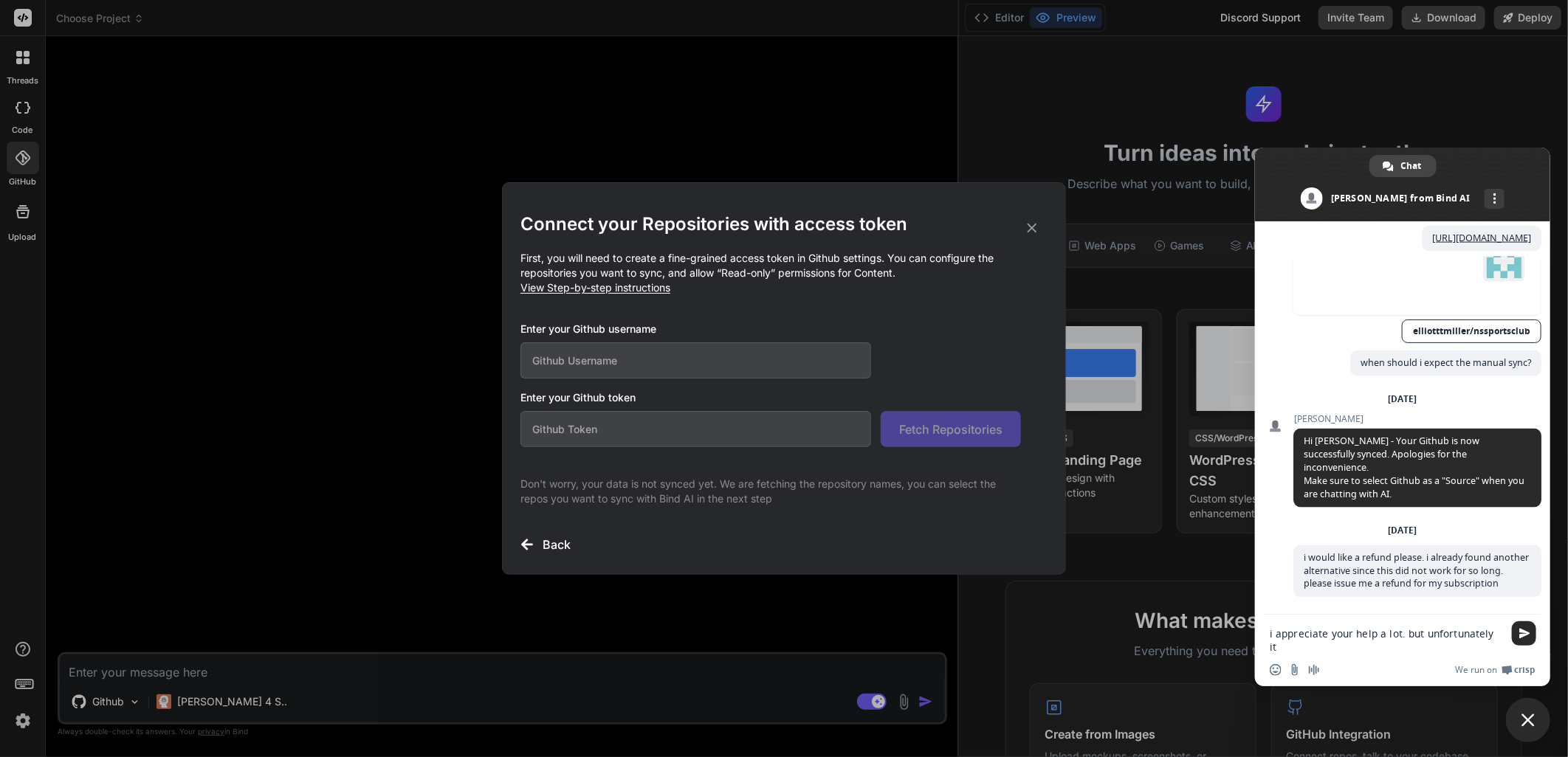
scroll to position [1434, 0]
click at [1423, 648] on textarea "i appreciate your help a lot. but unfortunately, it didn't work out for me" at bounding box center [1386, 640] width 233 height 27
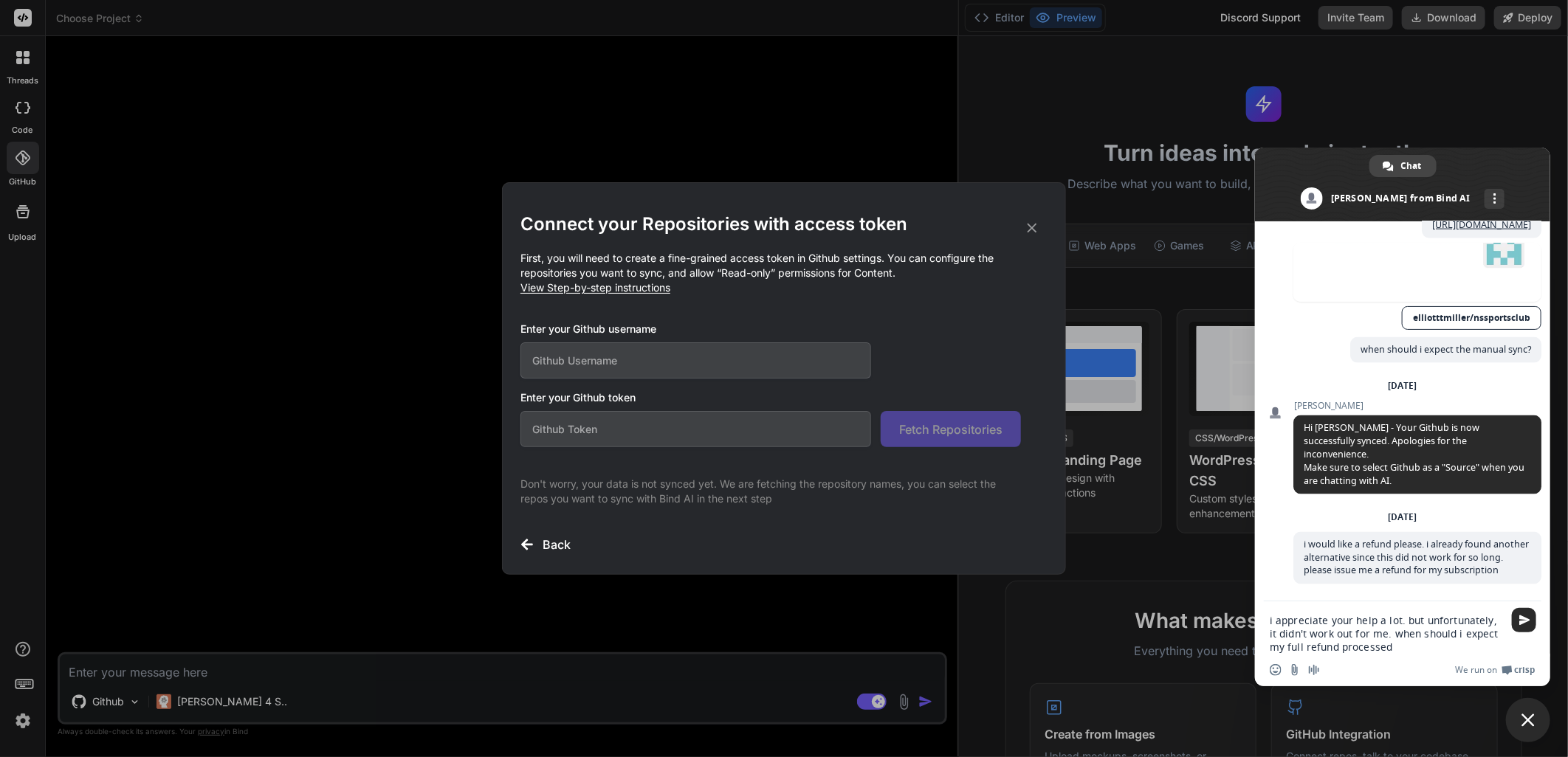
type textarea "i appreciate your help a lot. but unfortunately, it didn't work out for me. whe…"
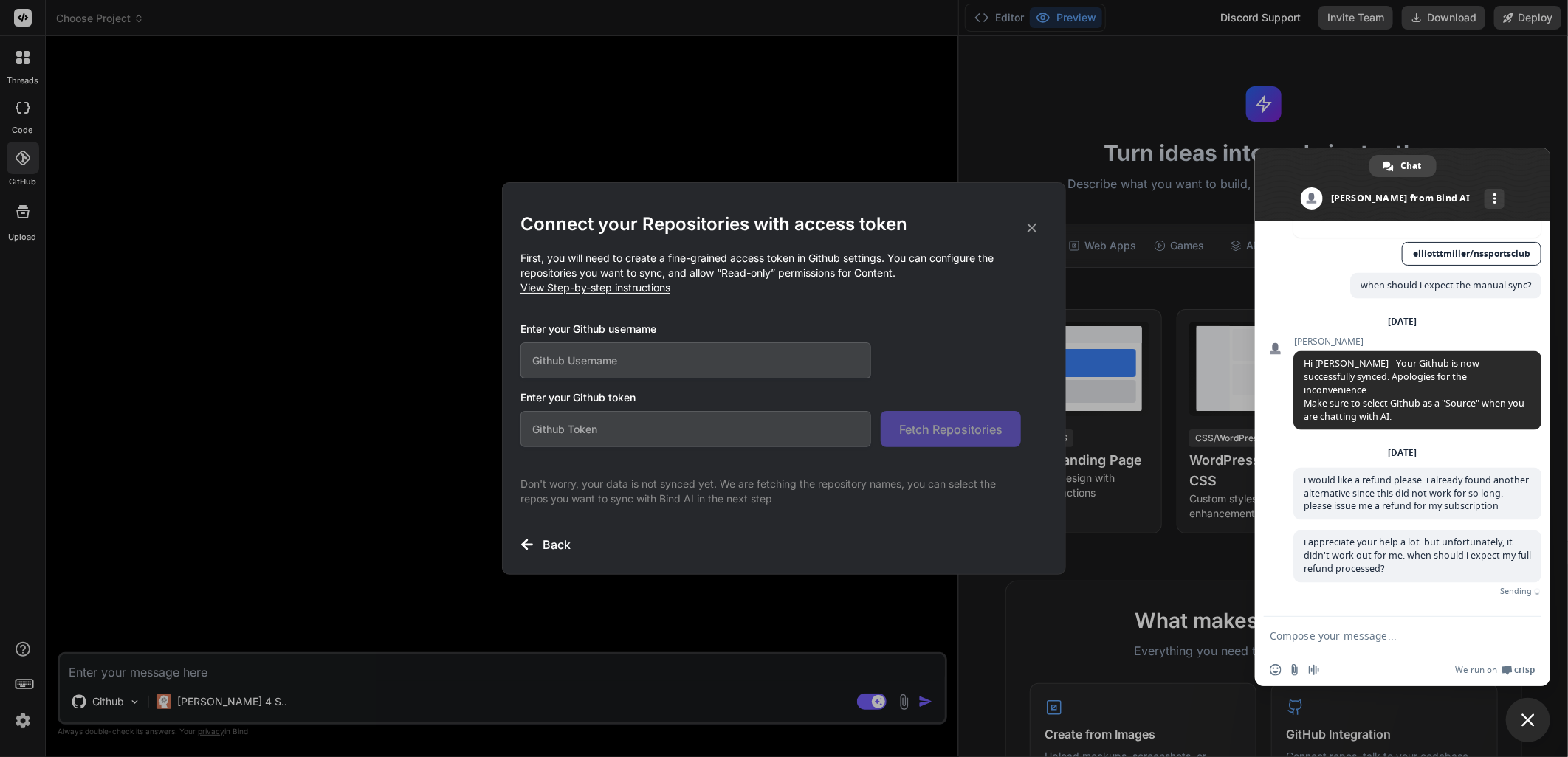
scroll to position [1491, 0]
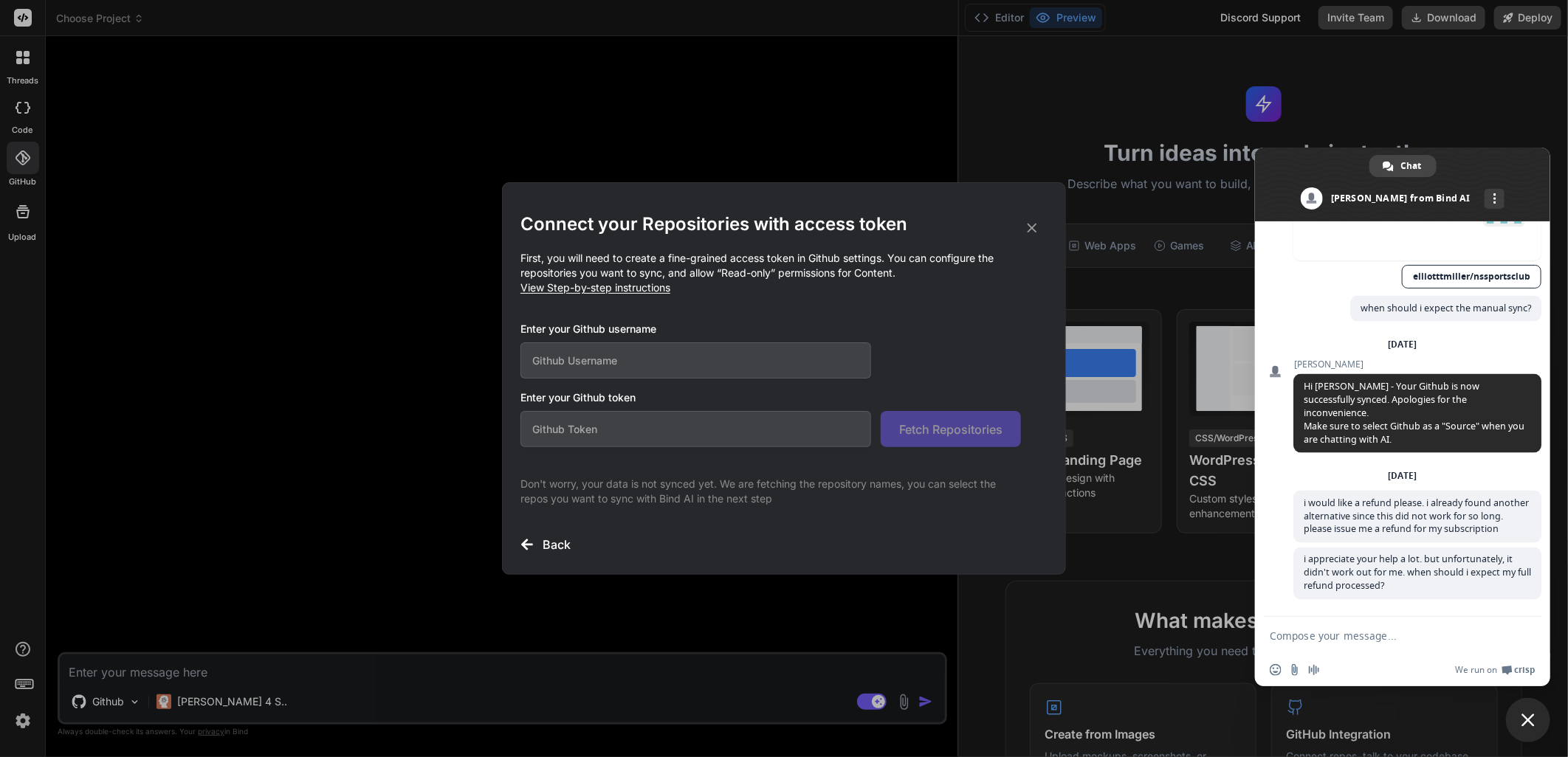
click at [628, 148] on div "Connect your Repositories with access token First, you will need to create a fi…" at bounding box center [784, 378] width 1568 height 757
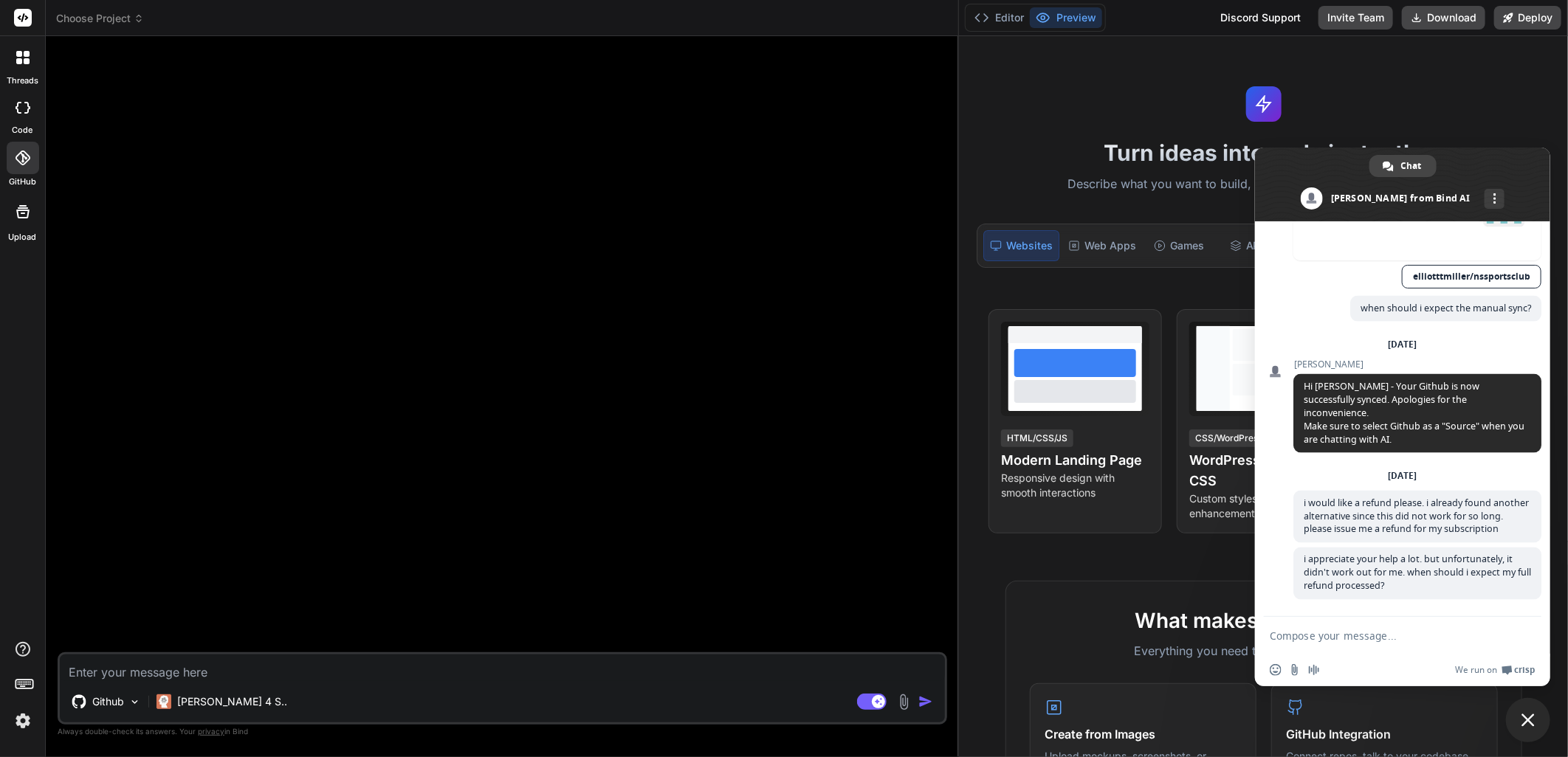
click at [17, 57] on icon at bounding box center [23, 57] width 13 height 13
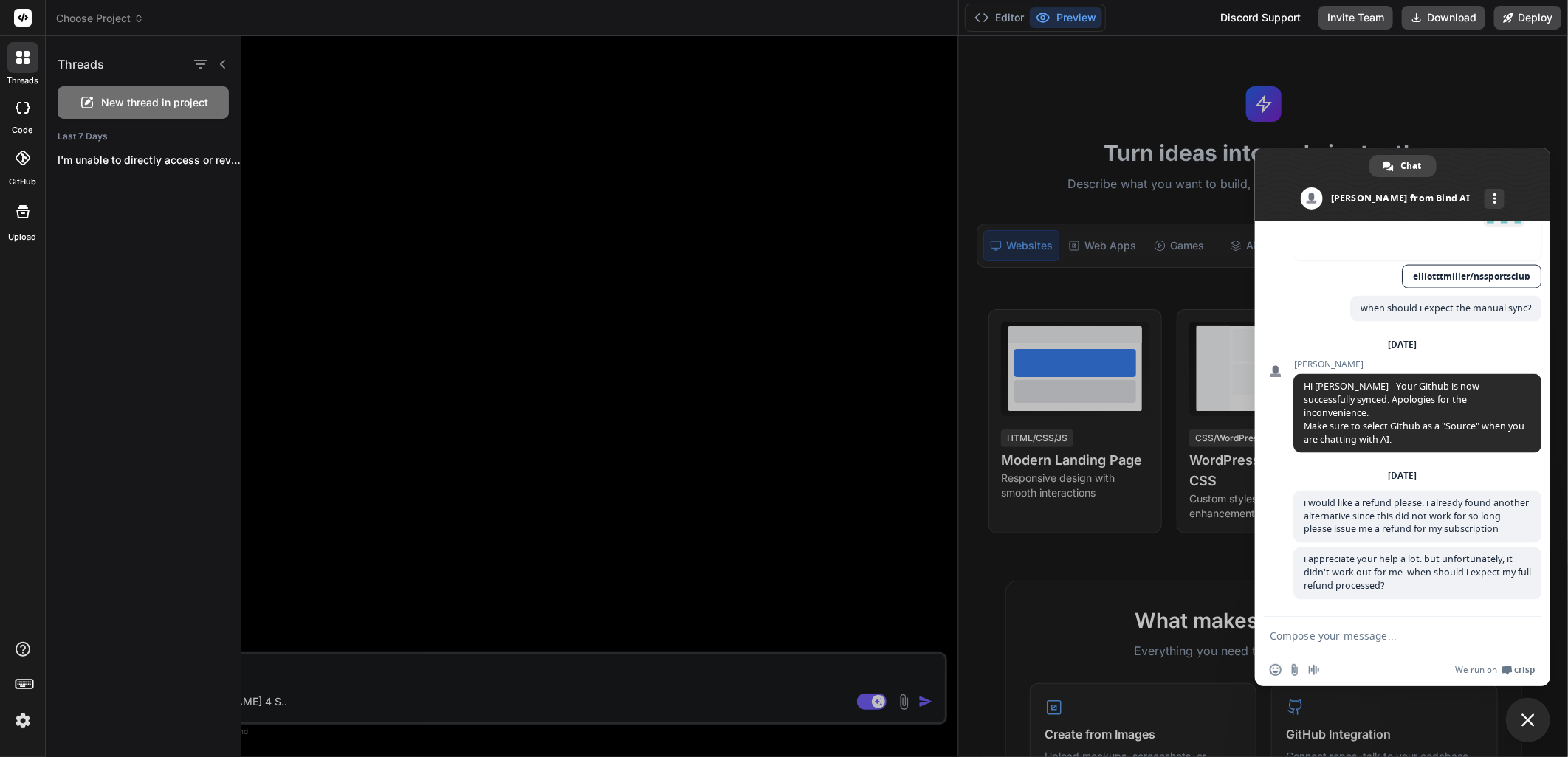
click at [27, 51] on icon at bounding box center [26, 54] width 6 height 6
click at [220, 160] on icon "button" at bounding box center [224, 160] width 9 height 9
click at [289, 220] on div "Delete" at bounding box center [287, 219] width 144 height 30
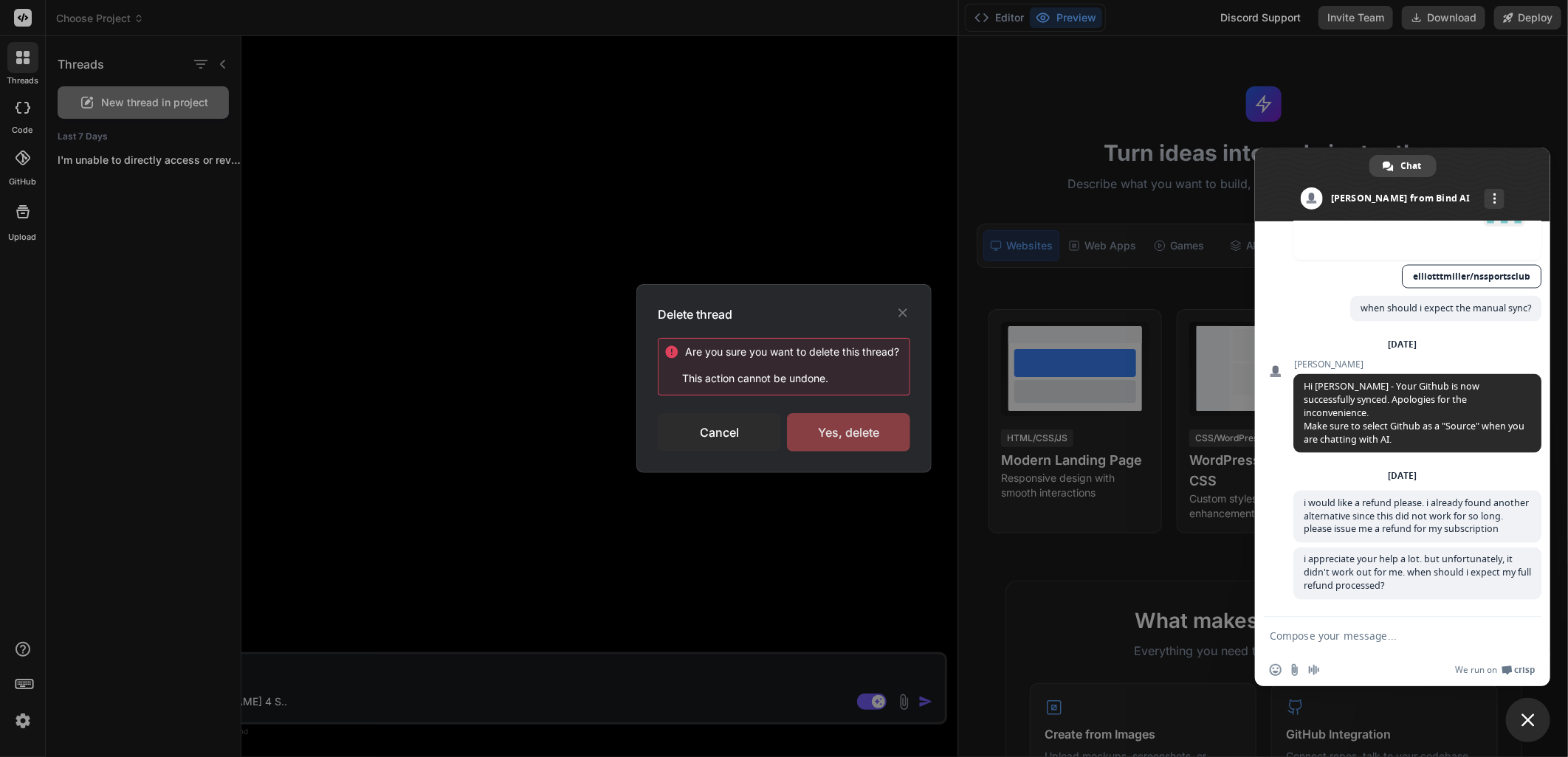
click at [874, 440] on div "Yes, delete" at bounding box center [848, 432] width 124 height 38
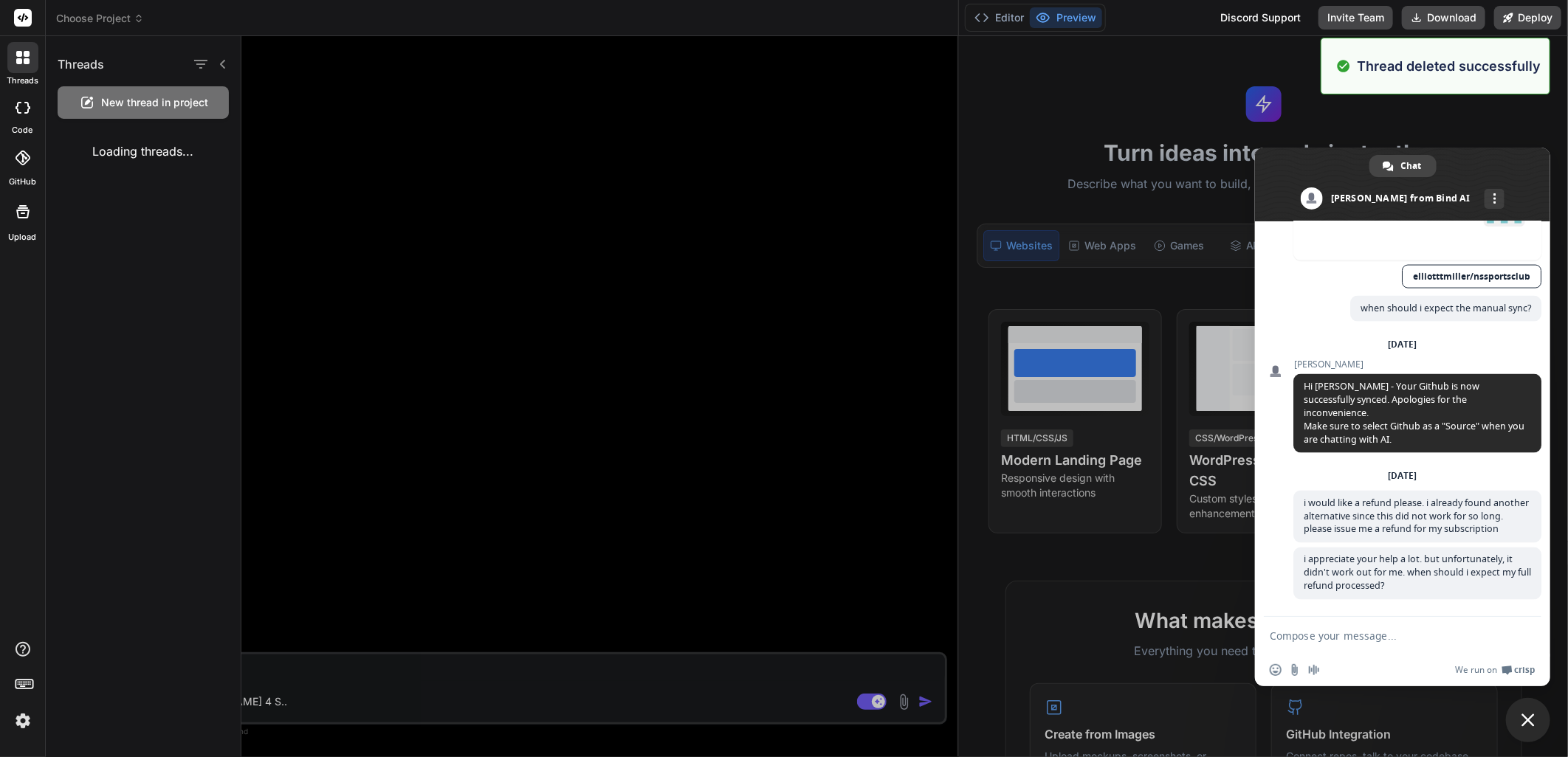
type textarea "x"
click at [16, 170] on div at bounding box center [23, 157] width 32 height 32
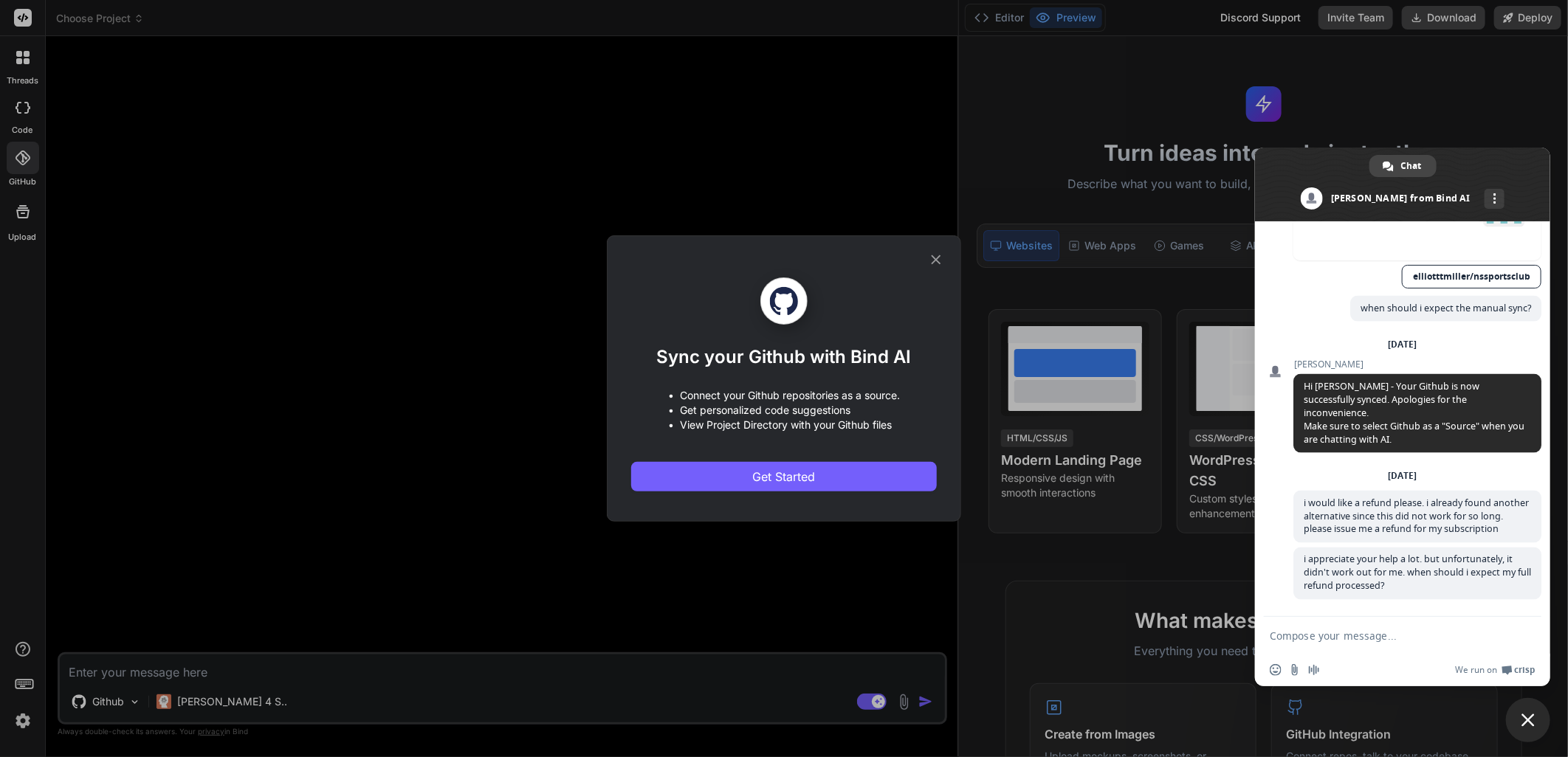
click at [392, 270] on div "Sync your Github with Bind AI • Connect your Github repositories as a source. •…" at bounding box center [784, 378] width 1568 height 757
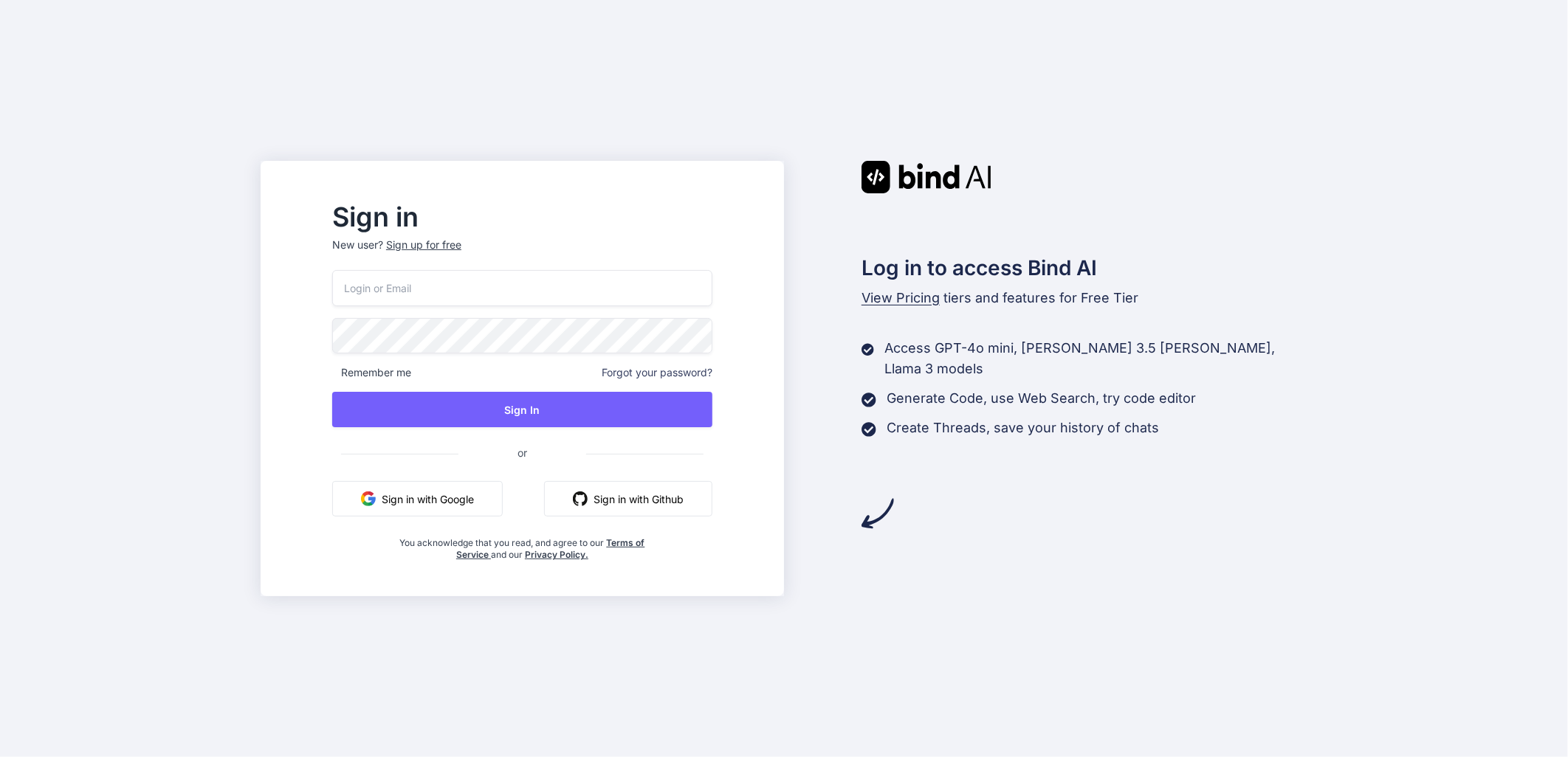
type input "[EMAIL_ADDRESS][DOMAIN_NAME]"
click at [486, 497] on button "Sign in with Google" at bounding box center [418, 499] width 171 height 36
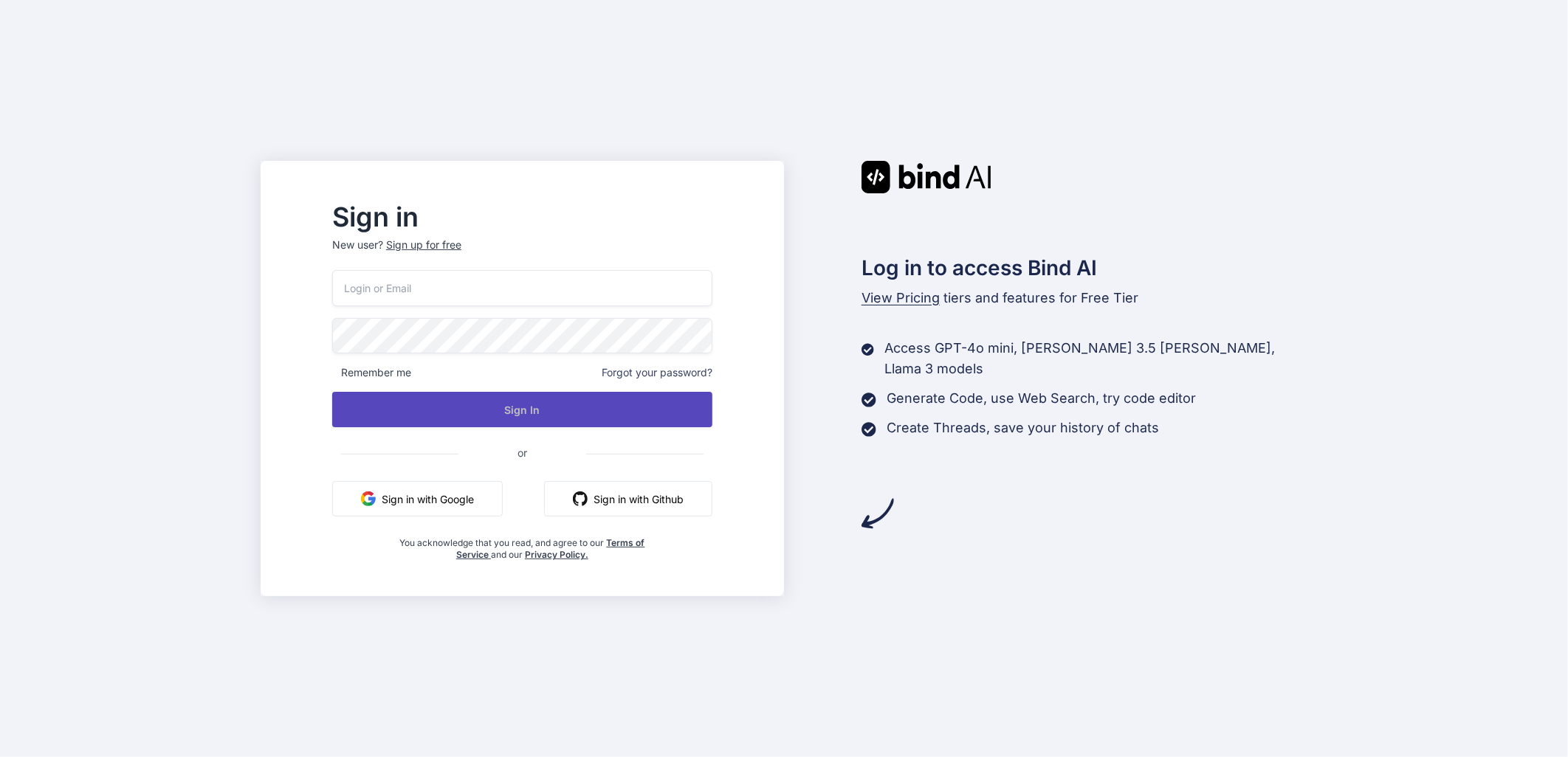
type input "[EMAIL_ADDRESS][DOMAIN_NAME]"
click at [548, 413] on button "Sign In" at bounding box center [522, 409] width 380 height 36
click at [574, 416] on button "Sign In" at bounding box center [522, 409] width 380 height 36
